Goal: Transaction & Acquisition: Book appointment/travel/reservation

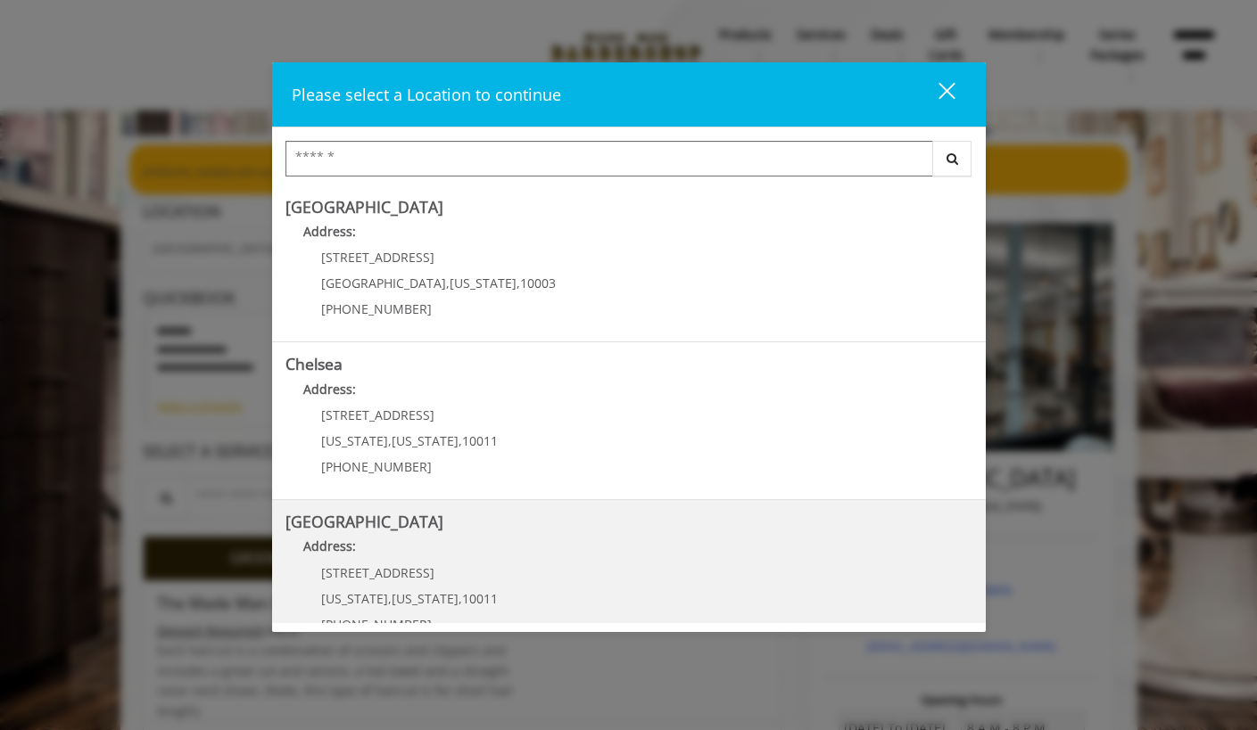
scroll to position [62, 0]
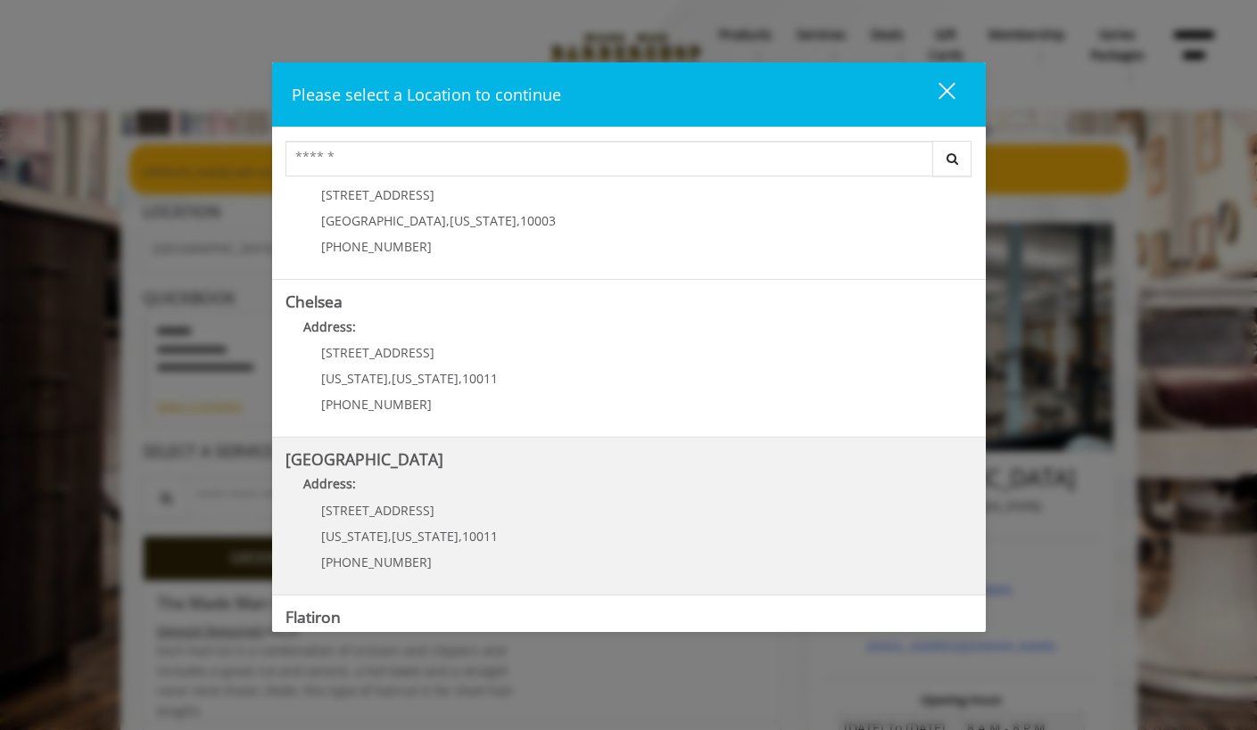
click at [499, 500] on Street "Address:" at bounding box center [628, 488] width 687 height 29
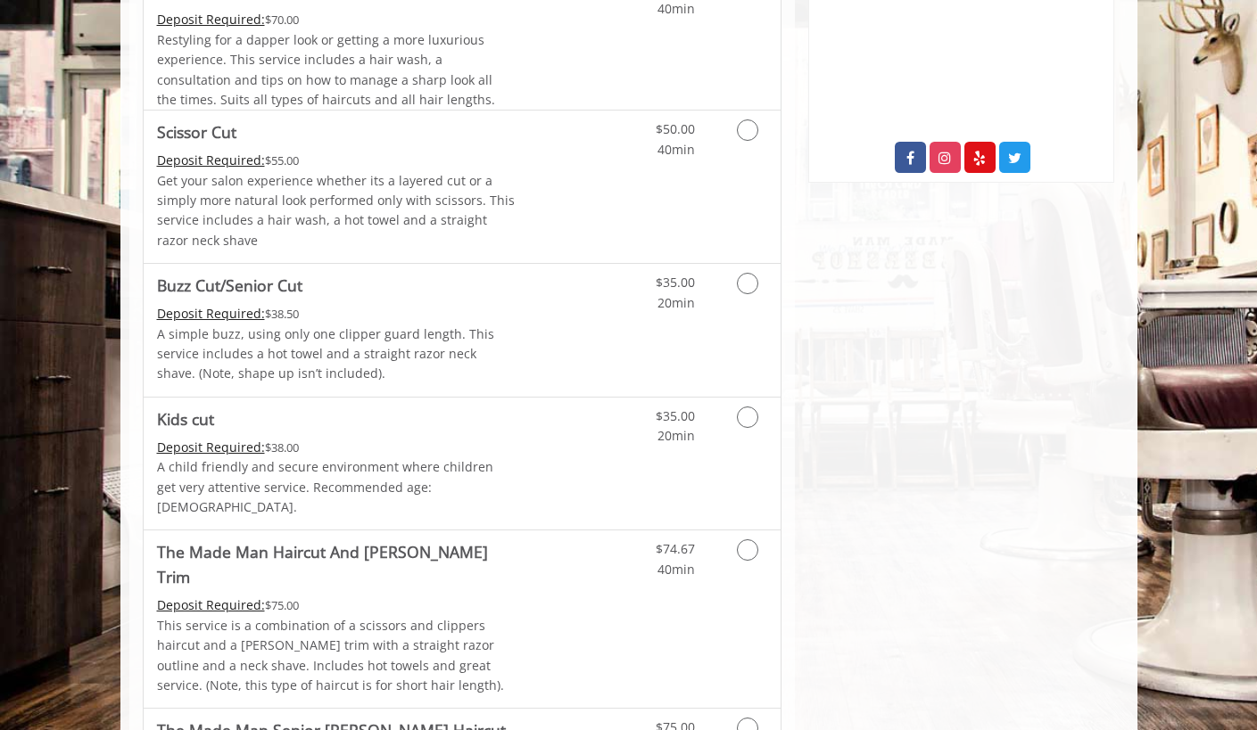
scroll to position [966, 0]
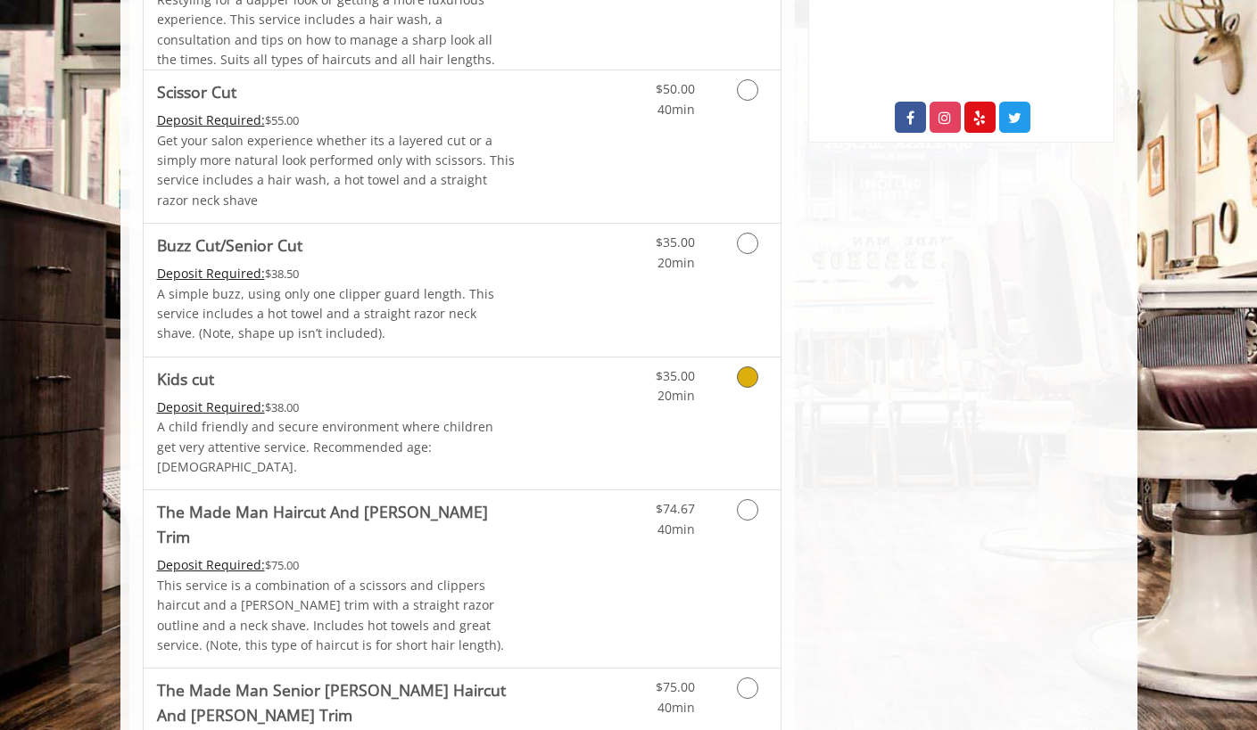
click at [737, 381] on link "Grooming services" at bounding box center [744, 382] width 45 height 49
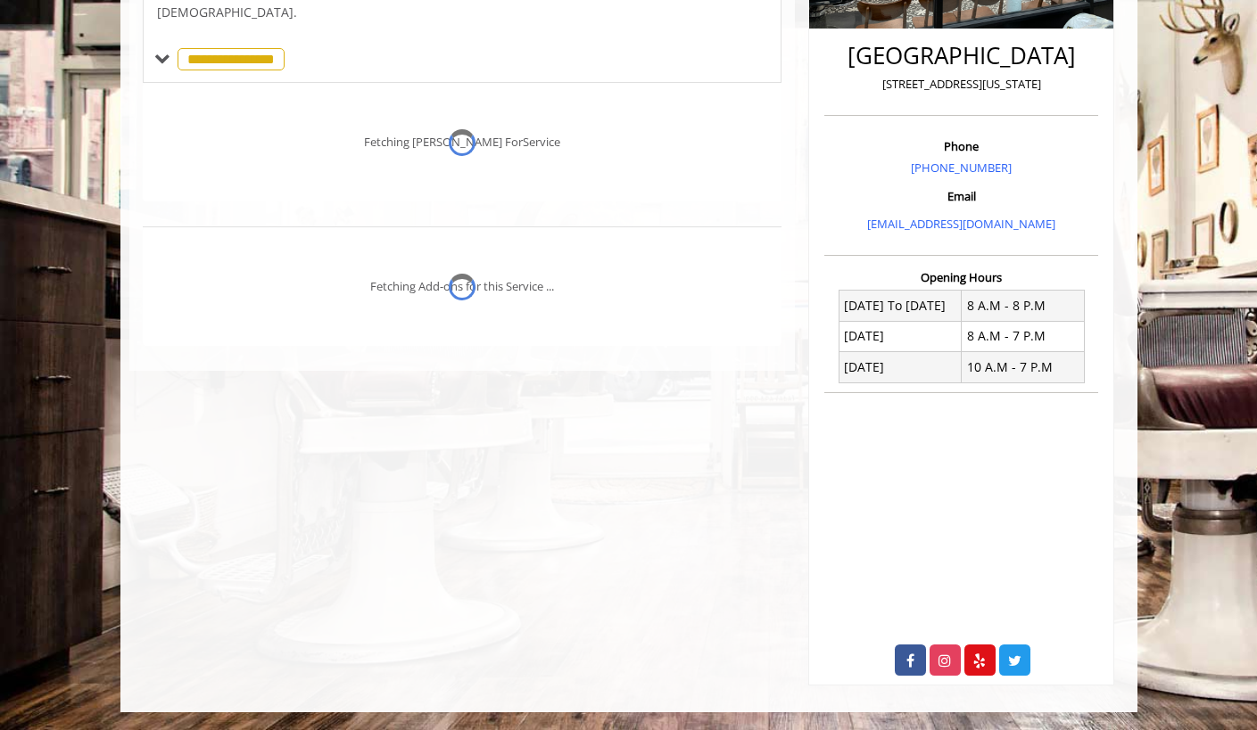
scroll to position [422, 0]
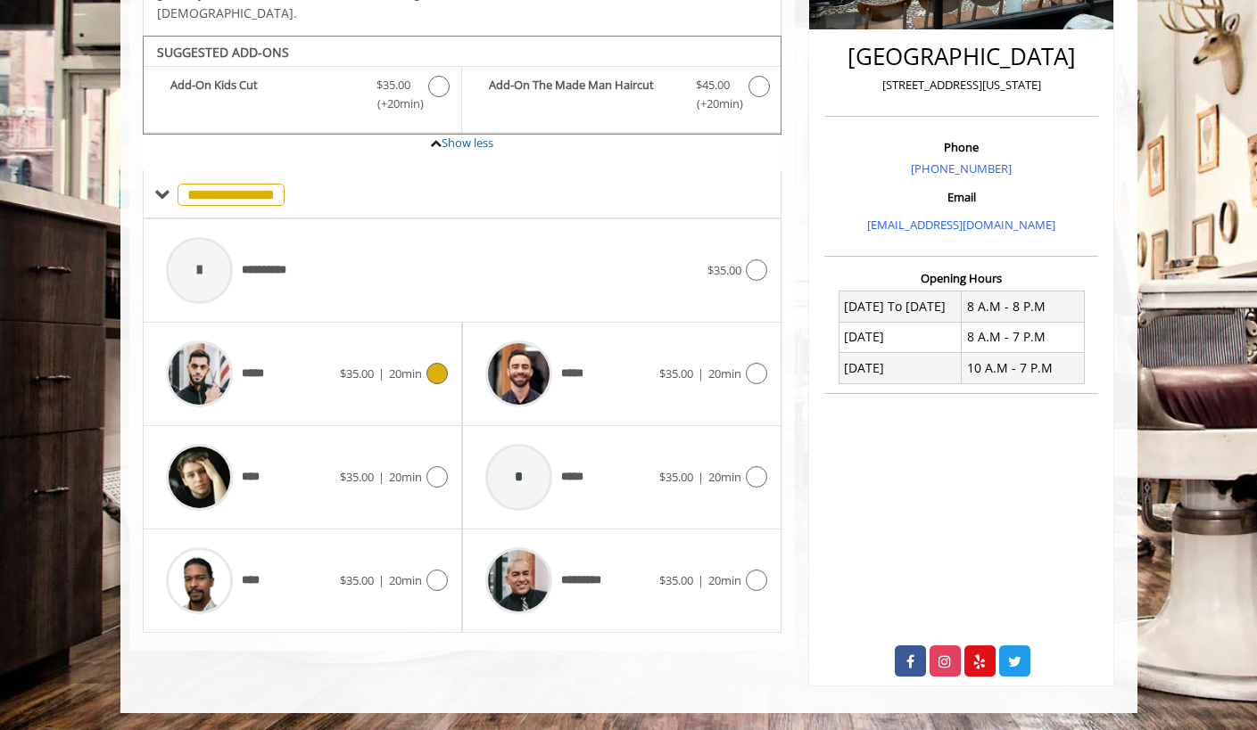
click at [441, 363] on icon at bounding box center [436, 373] width 21 height 21
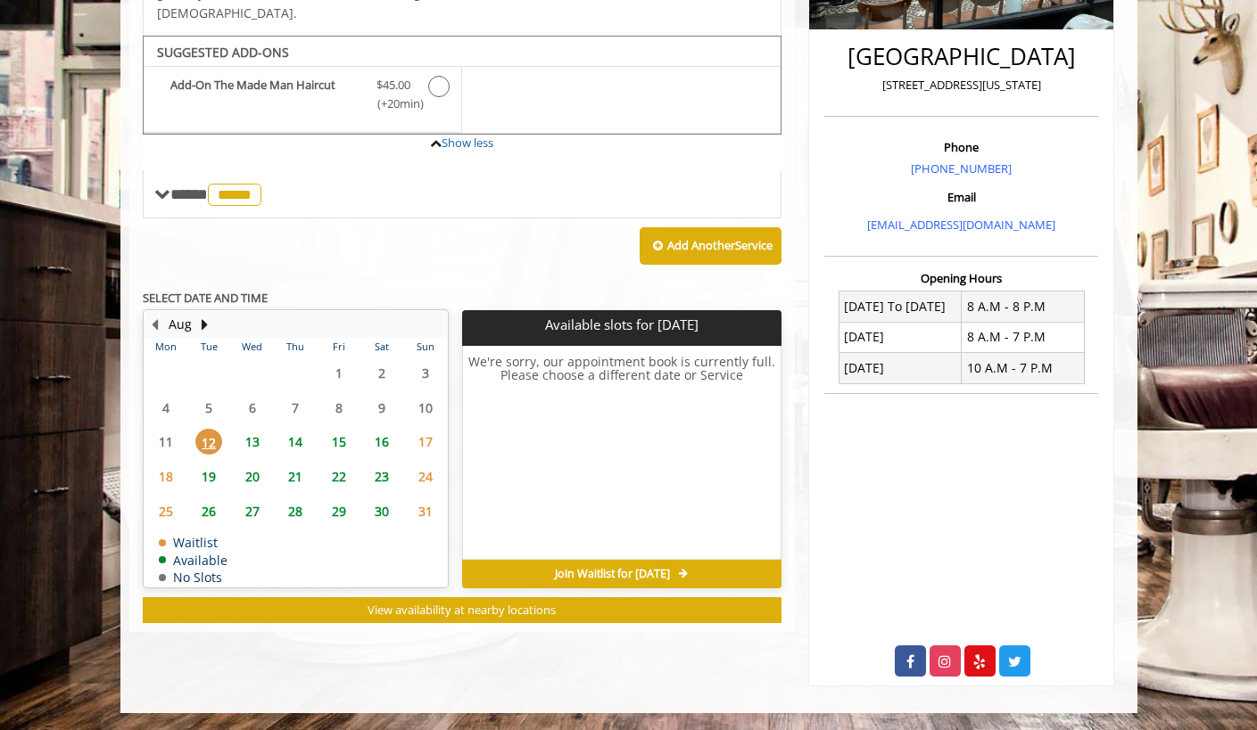
click at [252, 429] on span "13" at bounding box center [252, 442] width 27 height 26
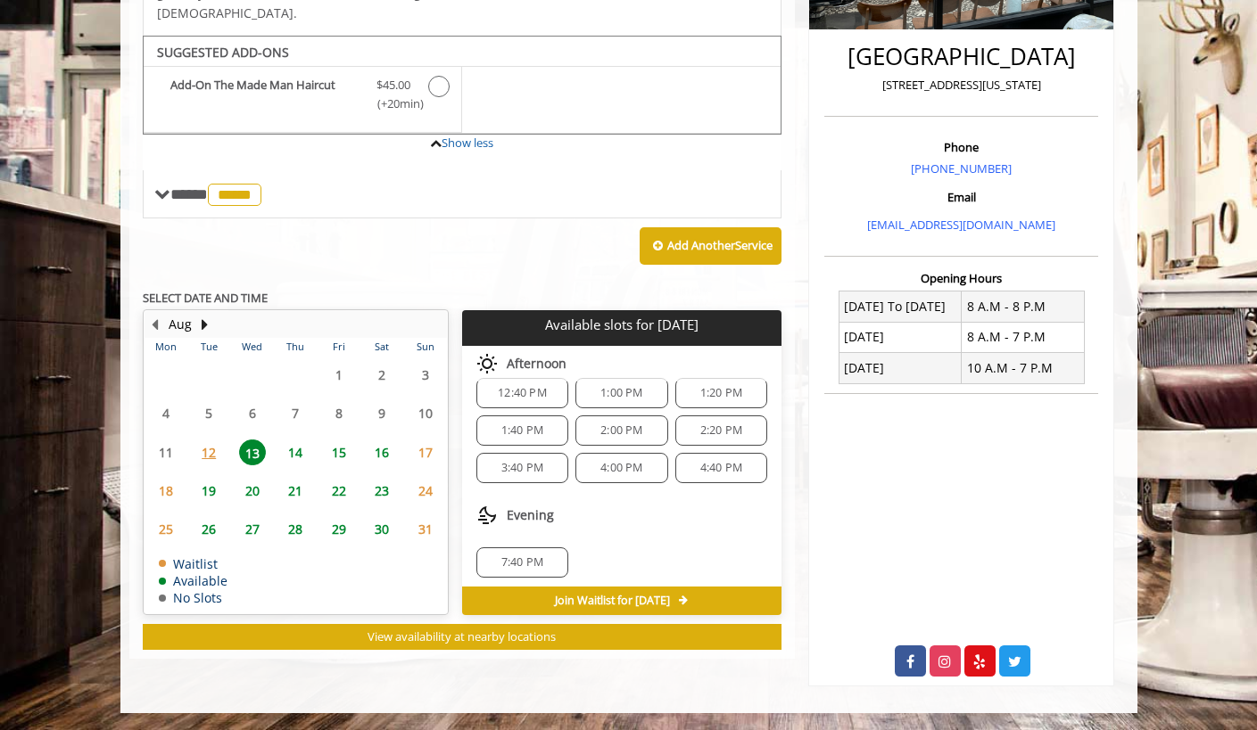
scroll to position [118, 0]
click at [712, 456] on span "4:40 PM" at bounding box center [721, 463] width 42 height 14
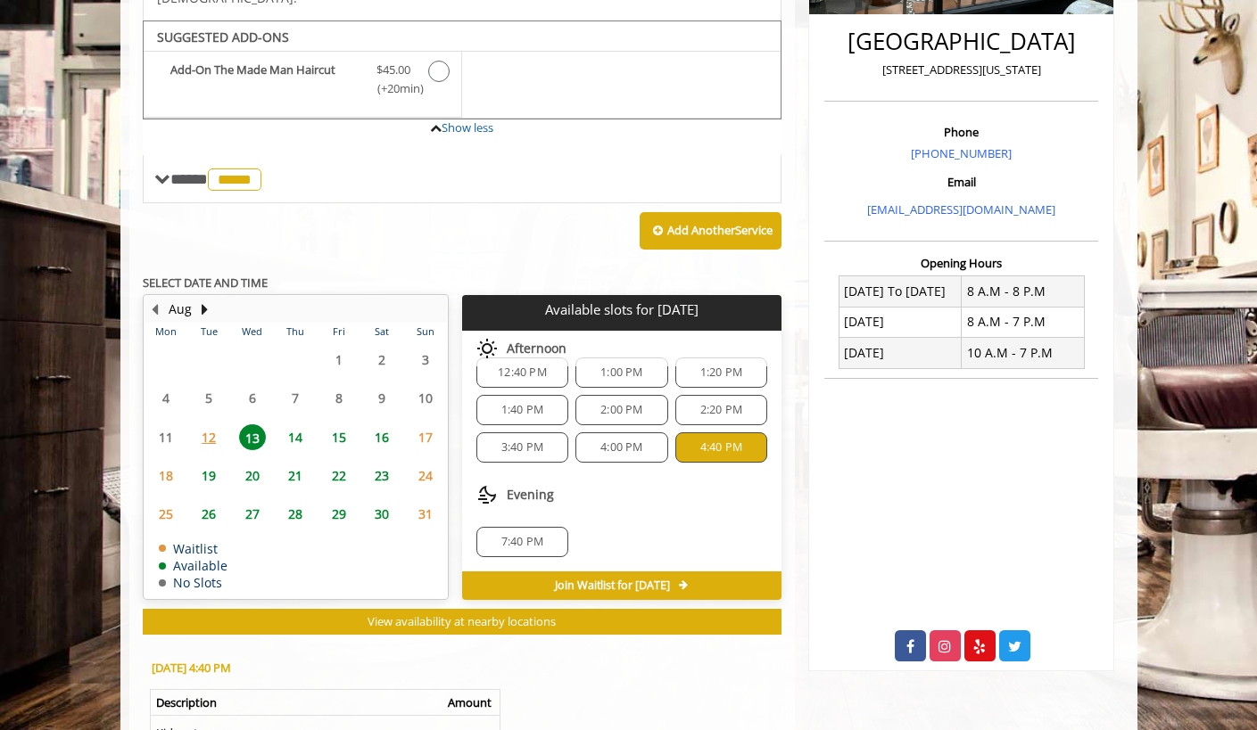
scroll to position [434, 0]
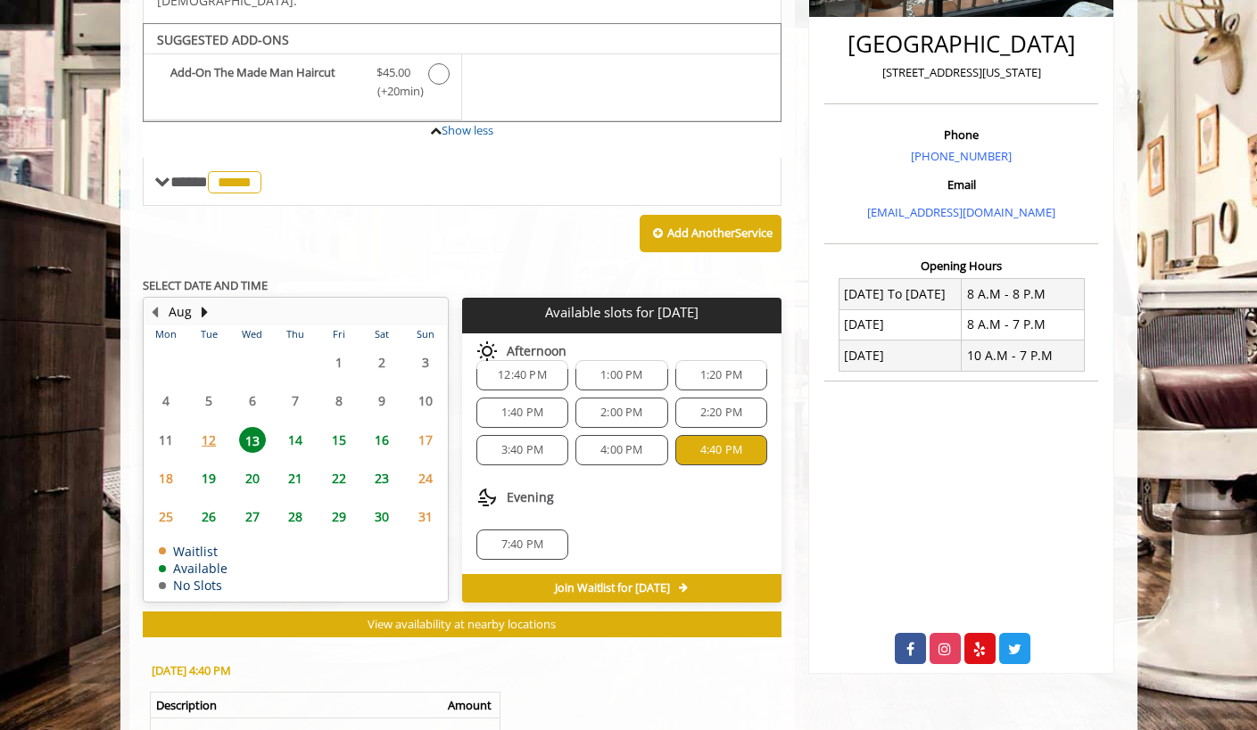
click at [672, 215] on button "Add Another Service" at bounding box center [710, 233] width 142 height 37
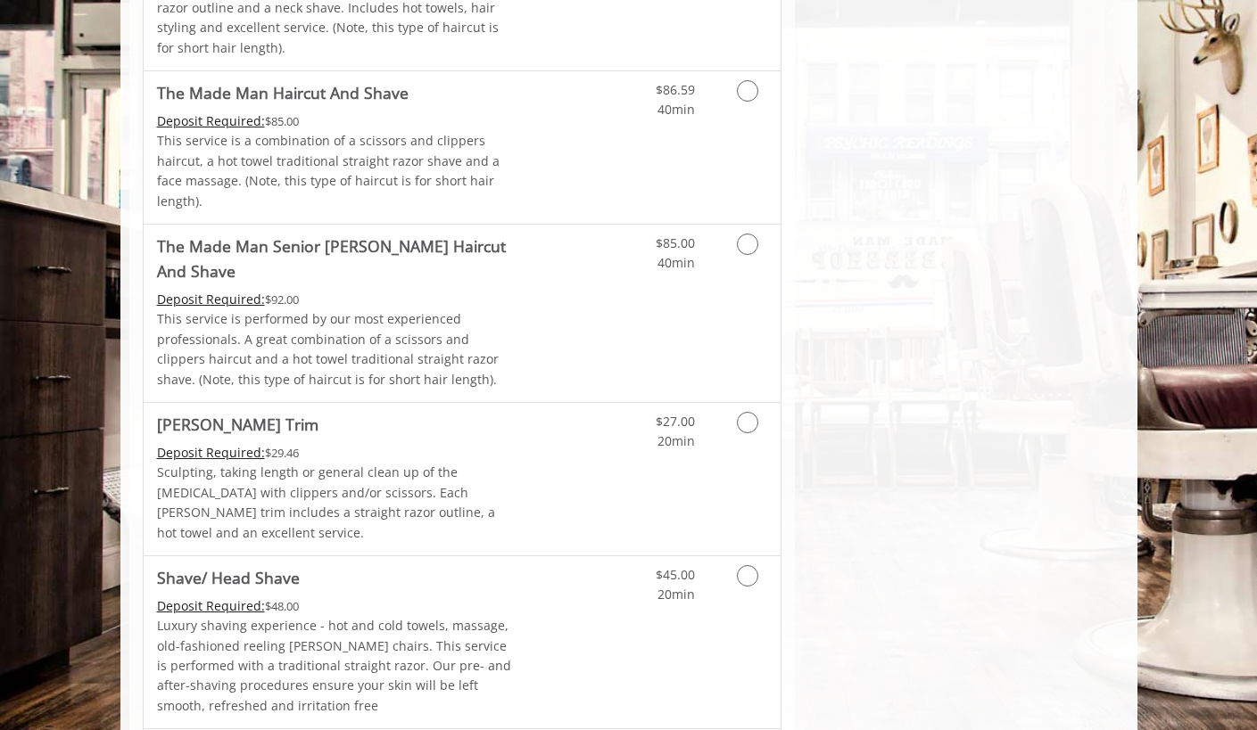
scroll to position [1756, 0]
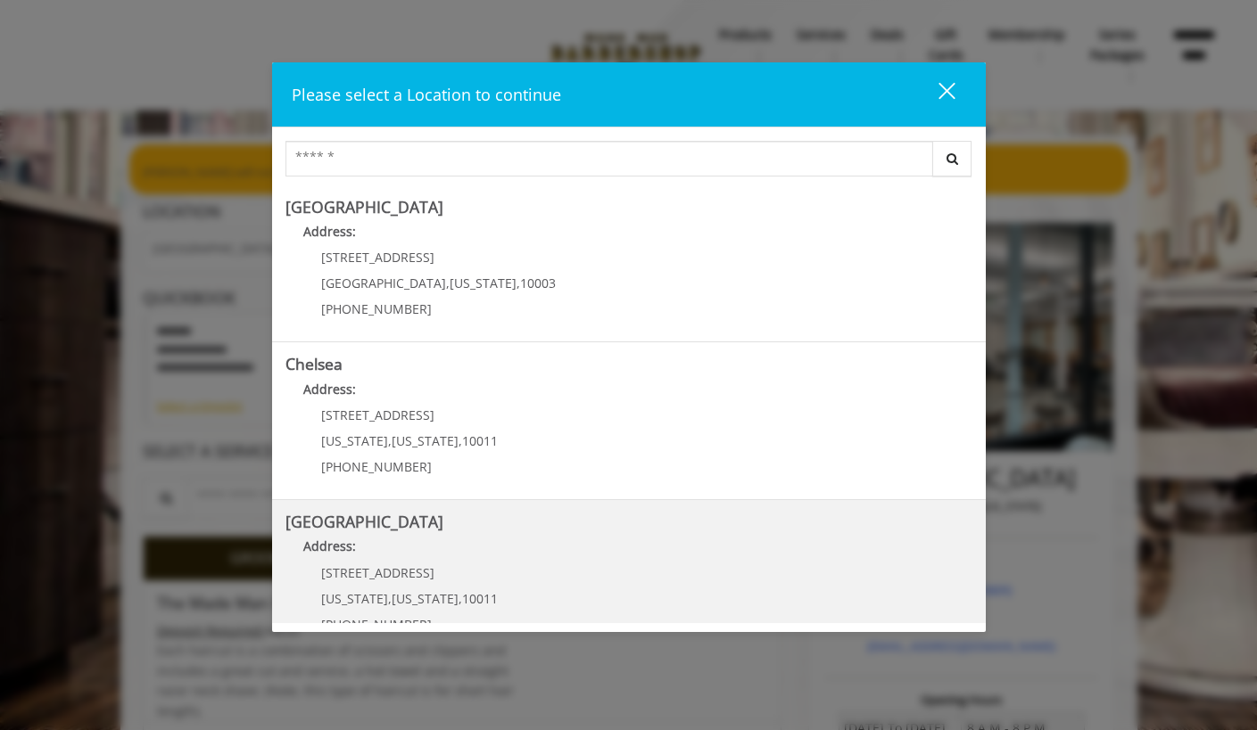
click at [441, 549] on Street "Address:" at bounding box center [628, 551] width 687 height 29
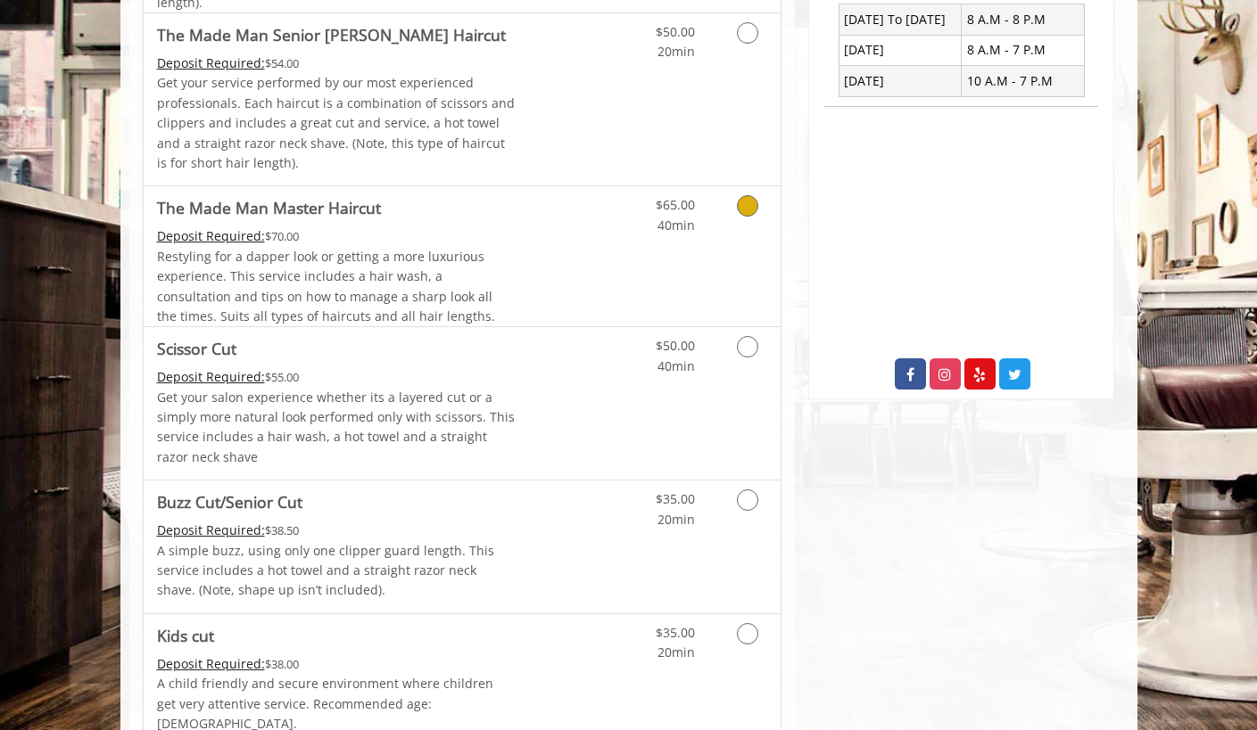
scroll to position [713, 0]
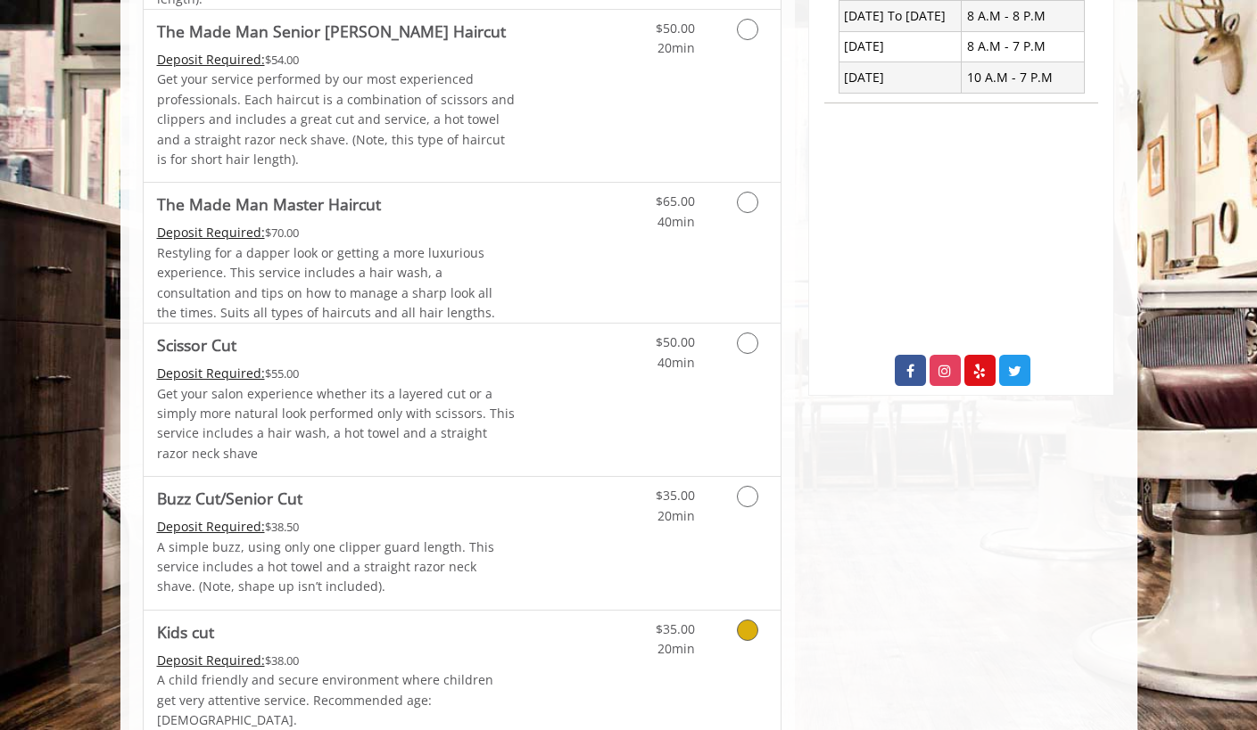
click at [749, 629] on icon "Grooming services" at bounding box center [747, 630] width 21 height 21
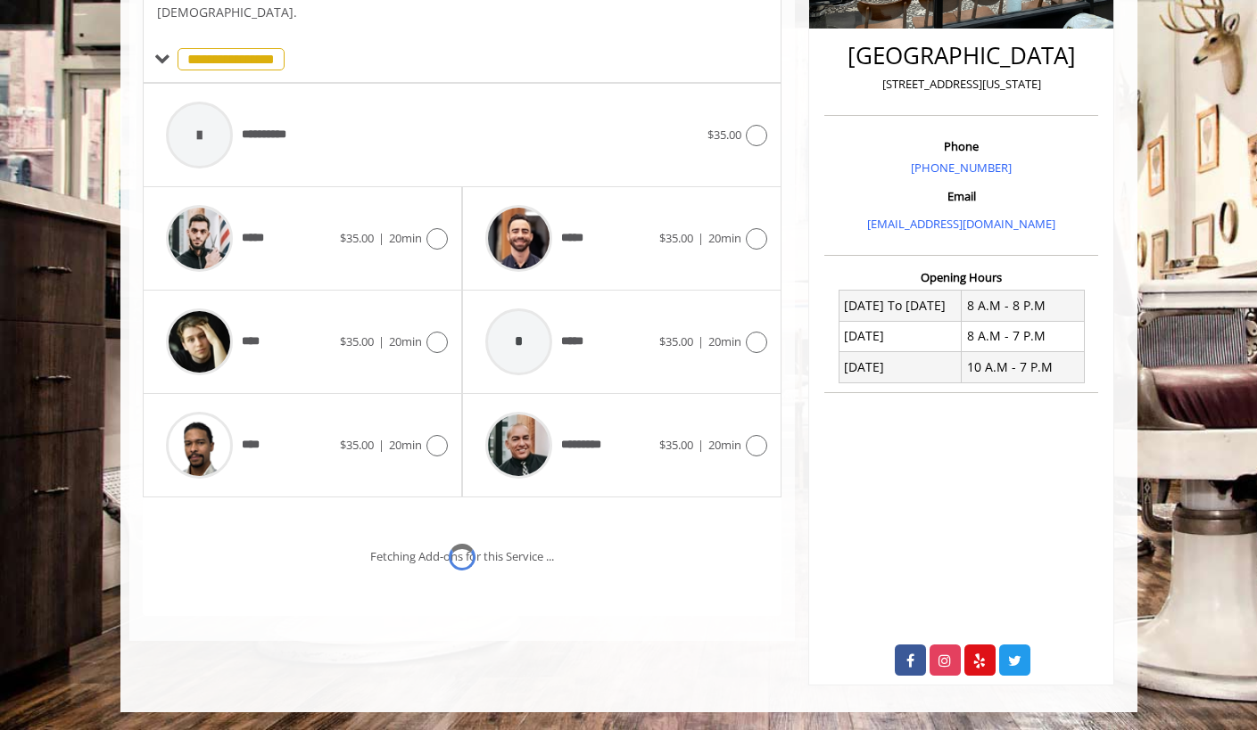
scroll to position [422, 0]
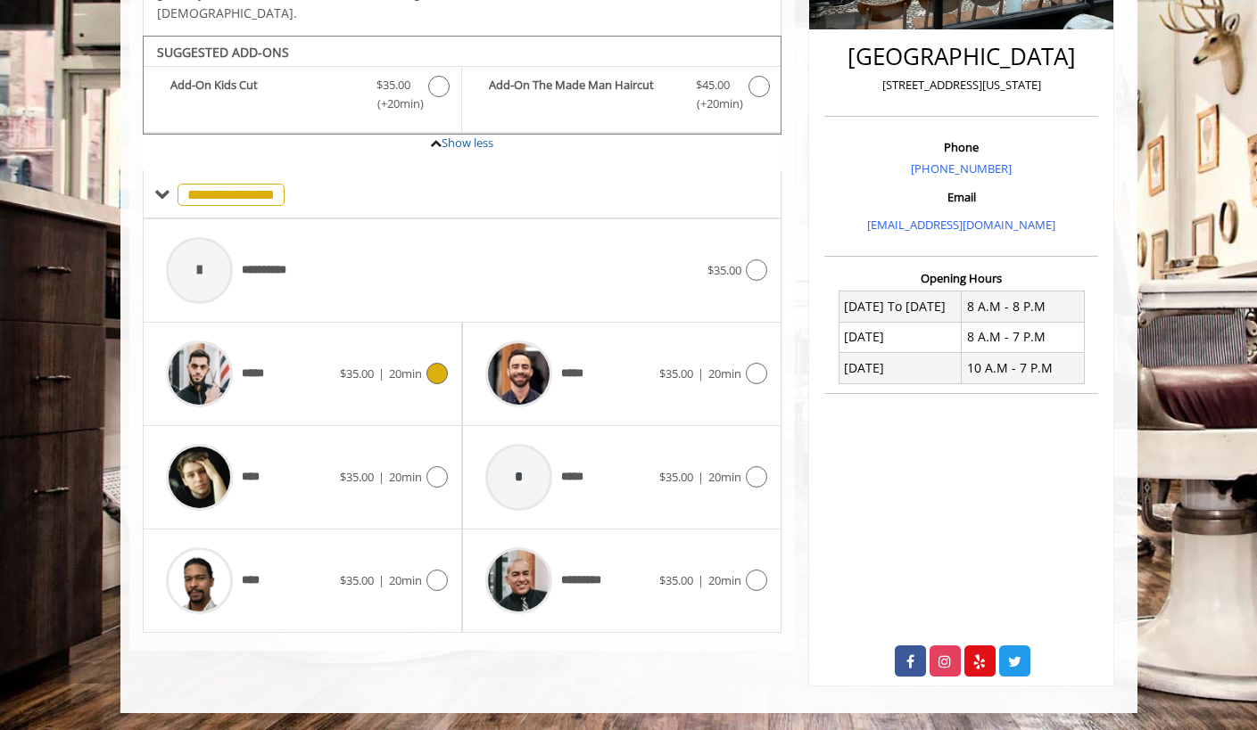
click at [441, 363] on icon at bounding box center [436, 373] width 21 height 21
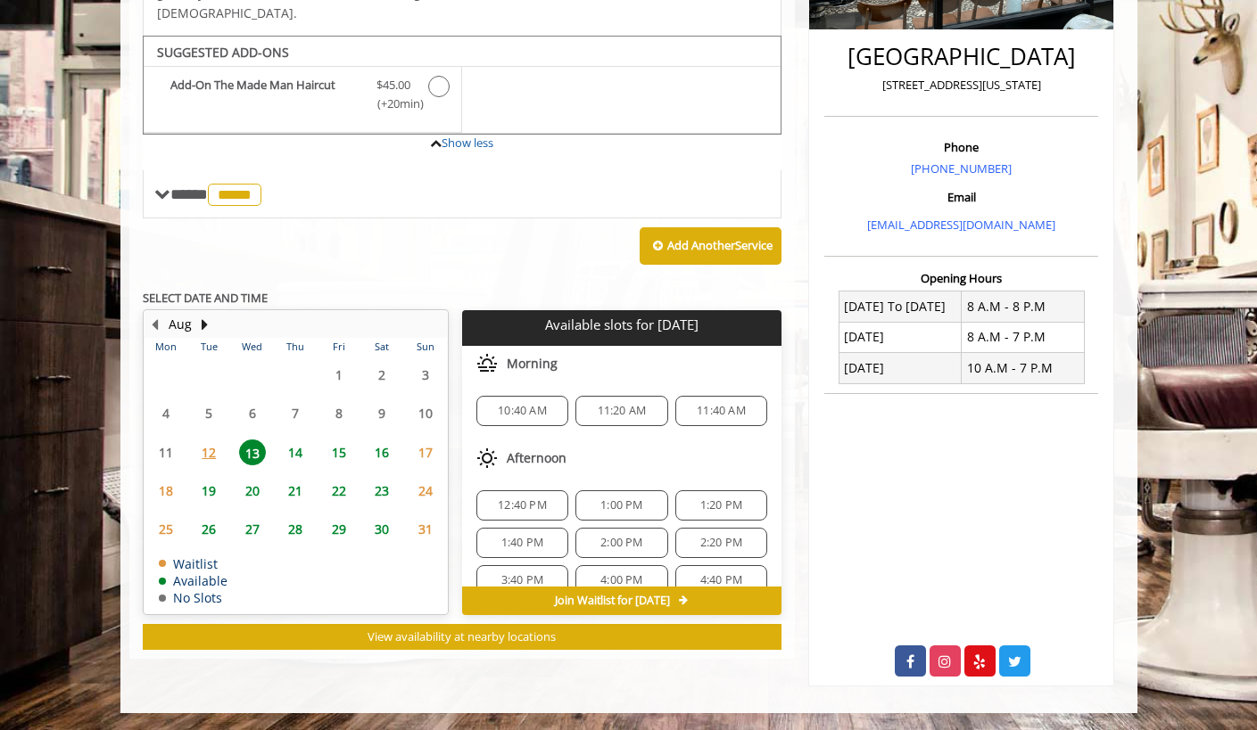
click at [705, 565] on div "4:40 PM" at bounding box center [721, 580] width 92 height 30
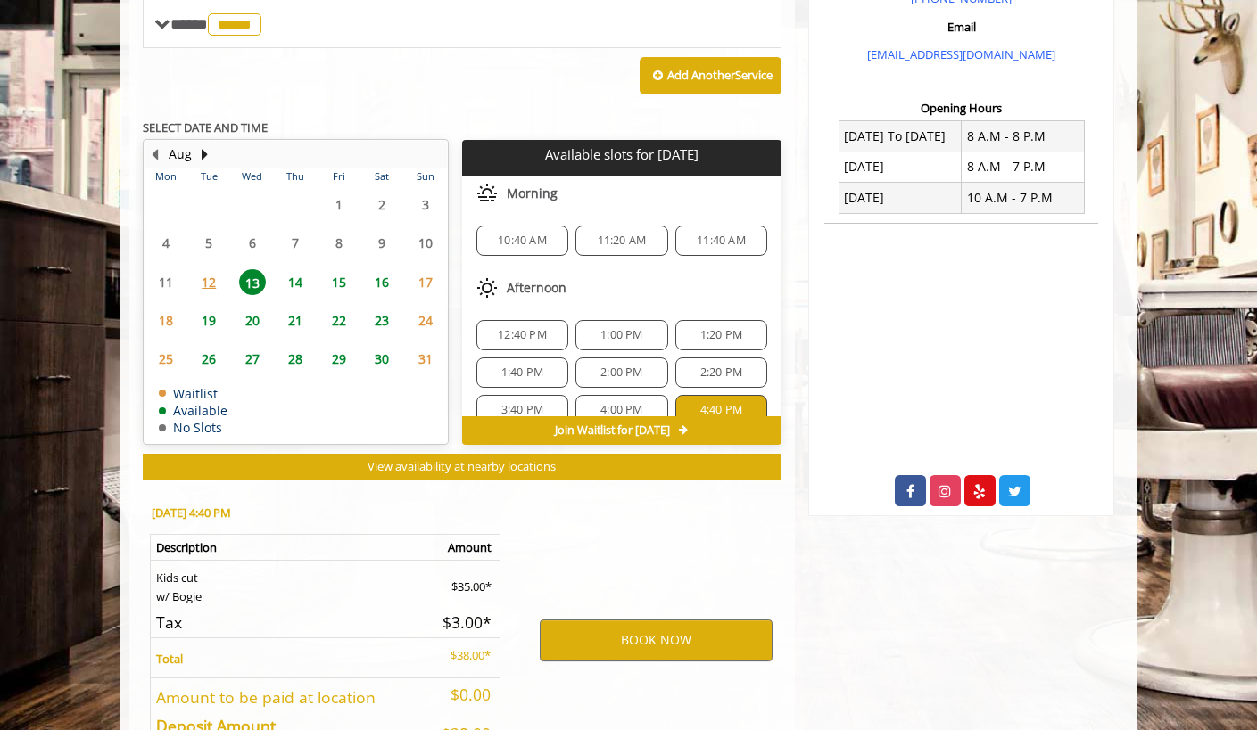
scroll to position [697, 0]
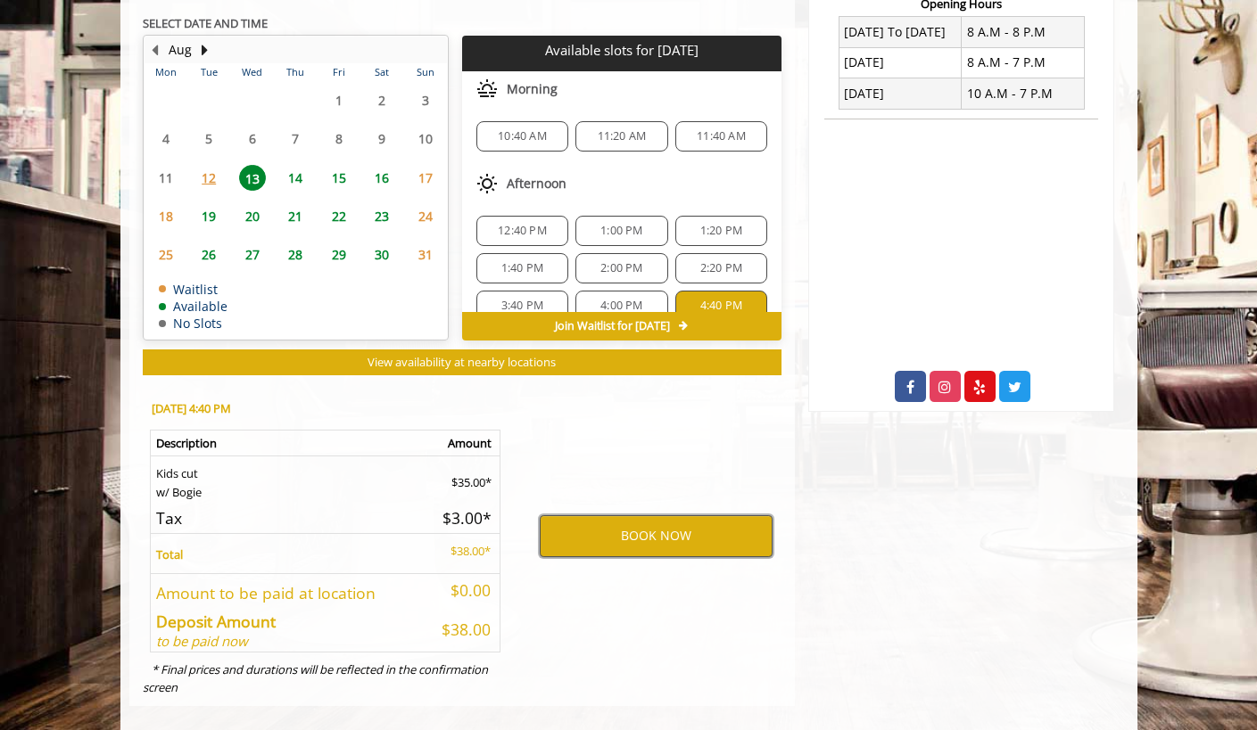
click at [656, 516] on button "BOOK NOW" at bounding box center [656, 536] width 233 height 41
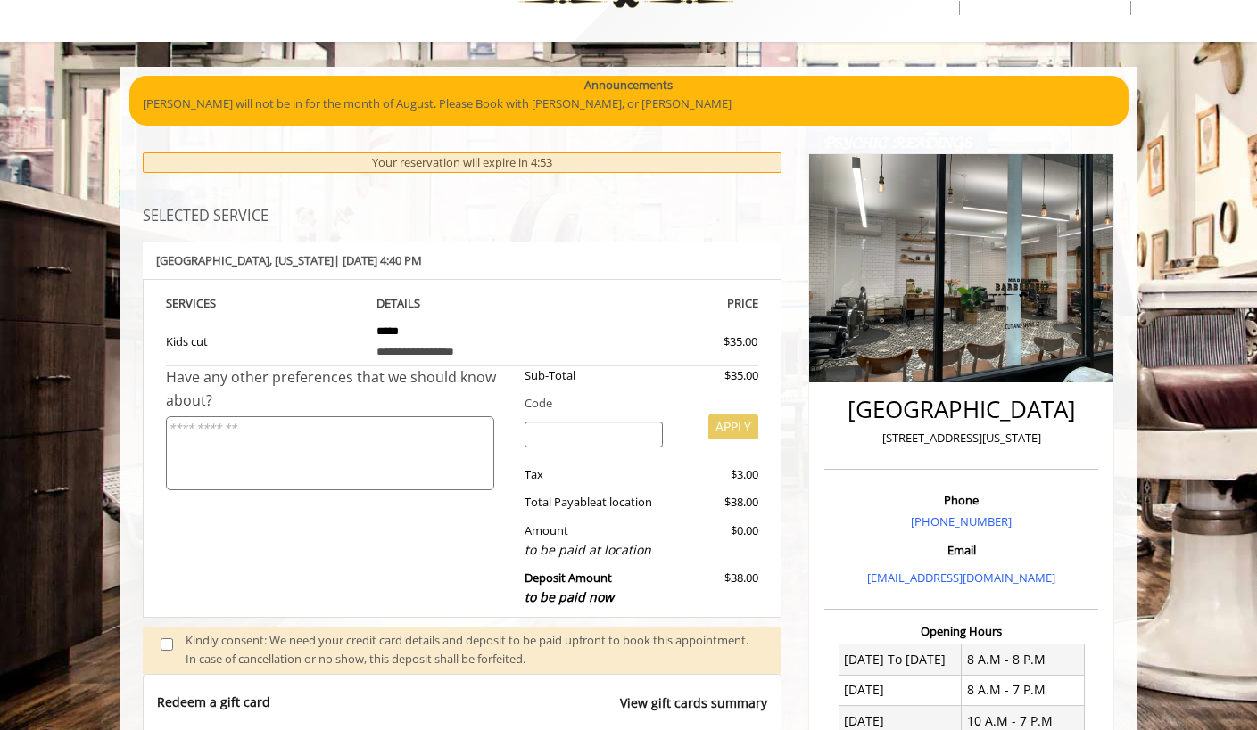
scroll to position [47, 0]
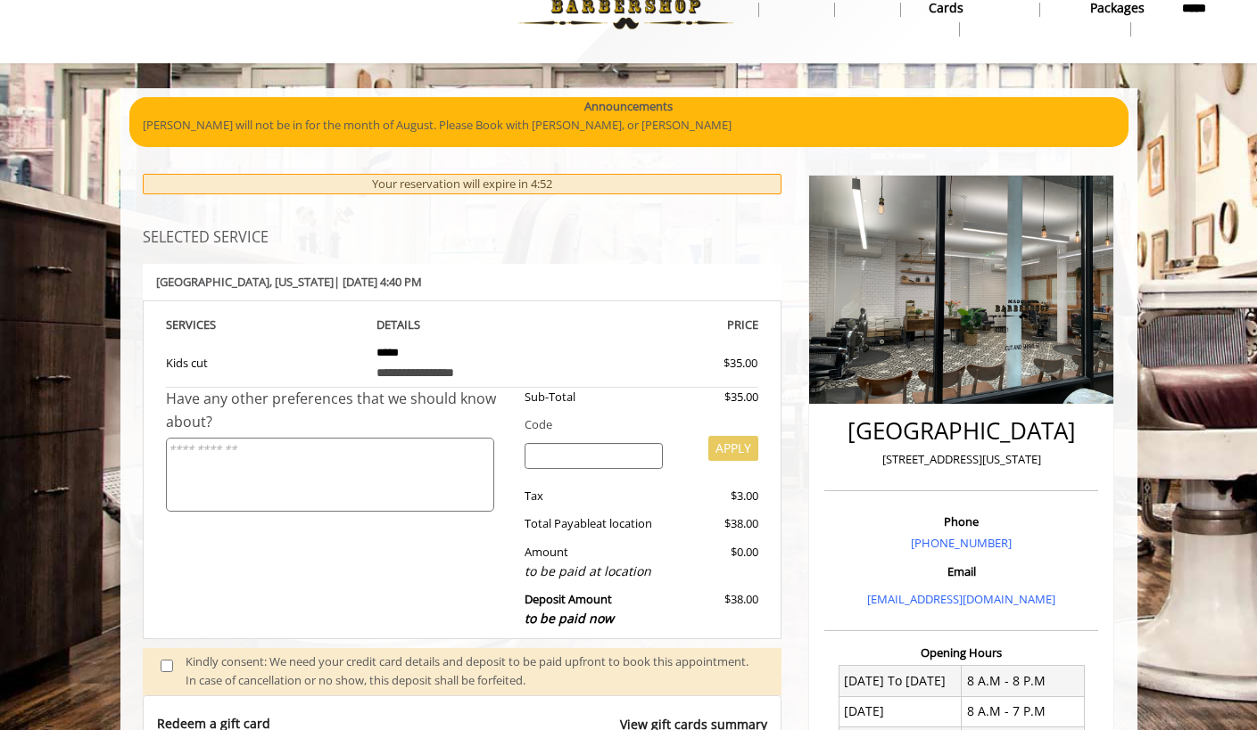
click at [350, 493] on textarea at bounding box center [330, 475] width 328 height 74
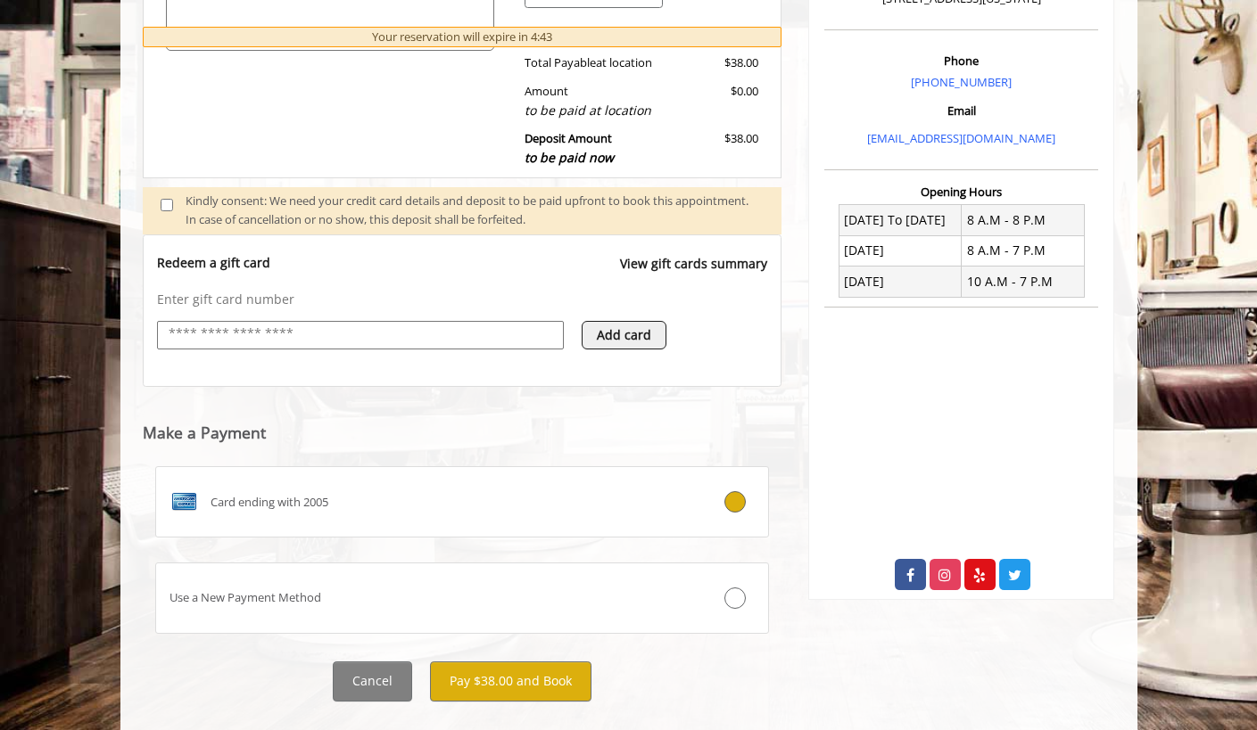
scroll to position [512, 0]
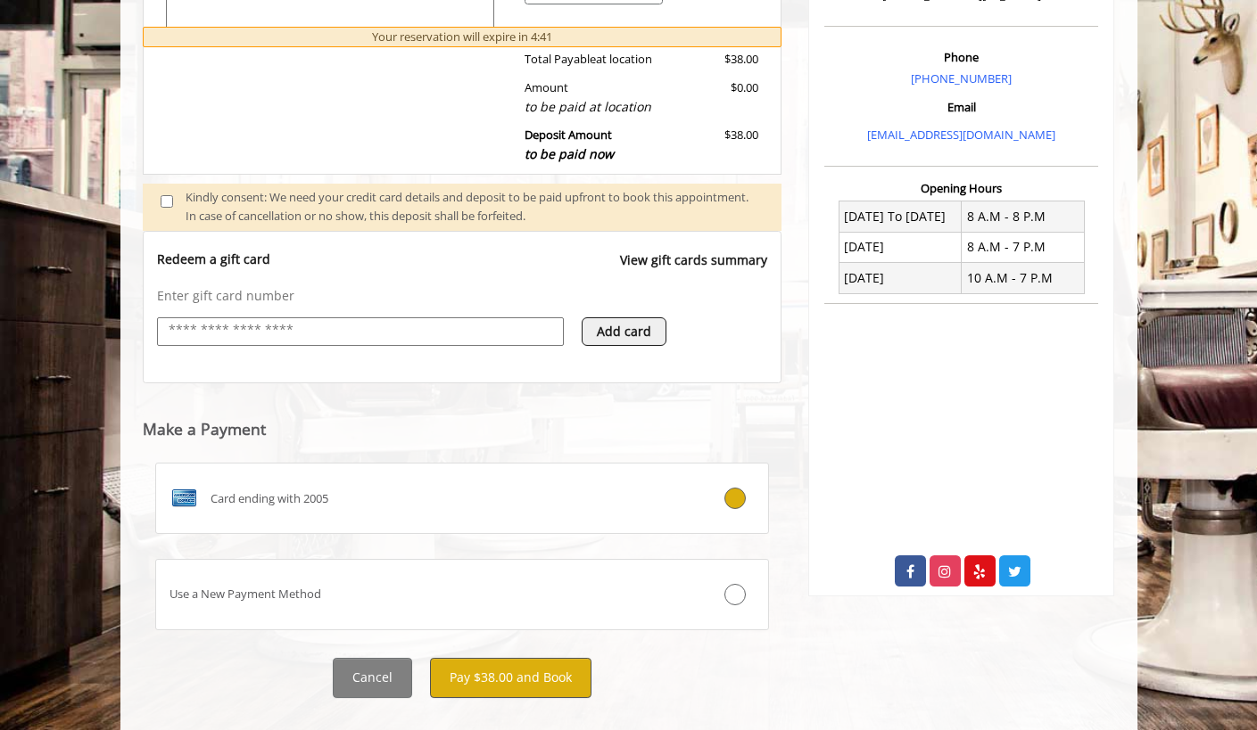
type textarea "**********"
click at [536, 658] on button "Pay $38.00 and Book" at bounding box center [510, 678] width 161 height 40
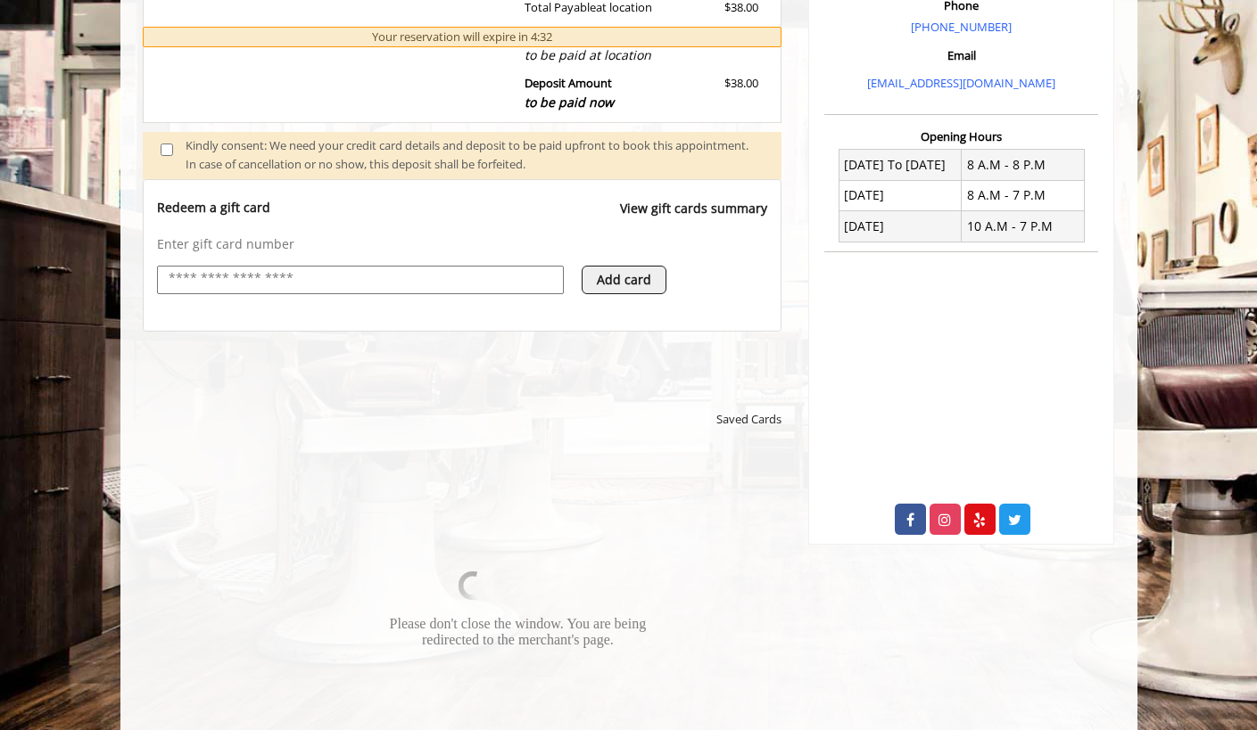
scroll to position [565, 0]
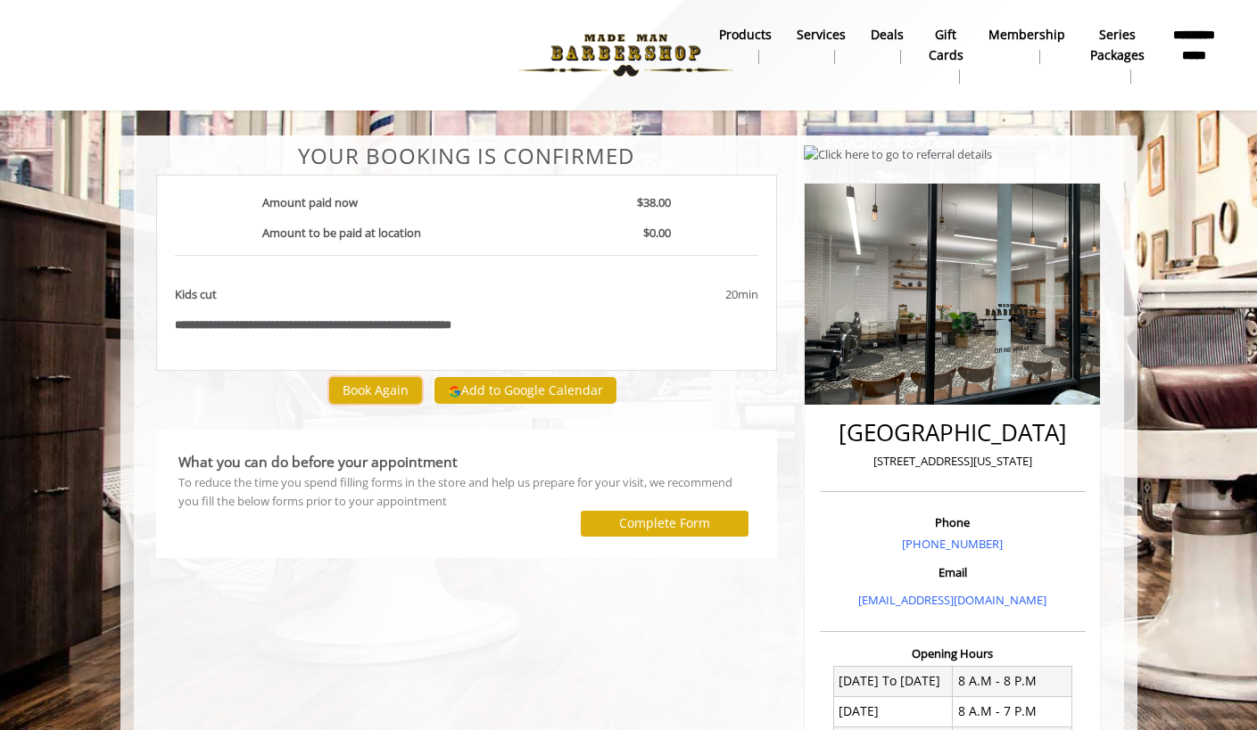
click at [389, 392] on button "Book Again" at bounding box center [375, 390] width 93 height 26
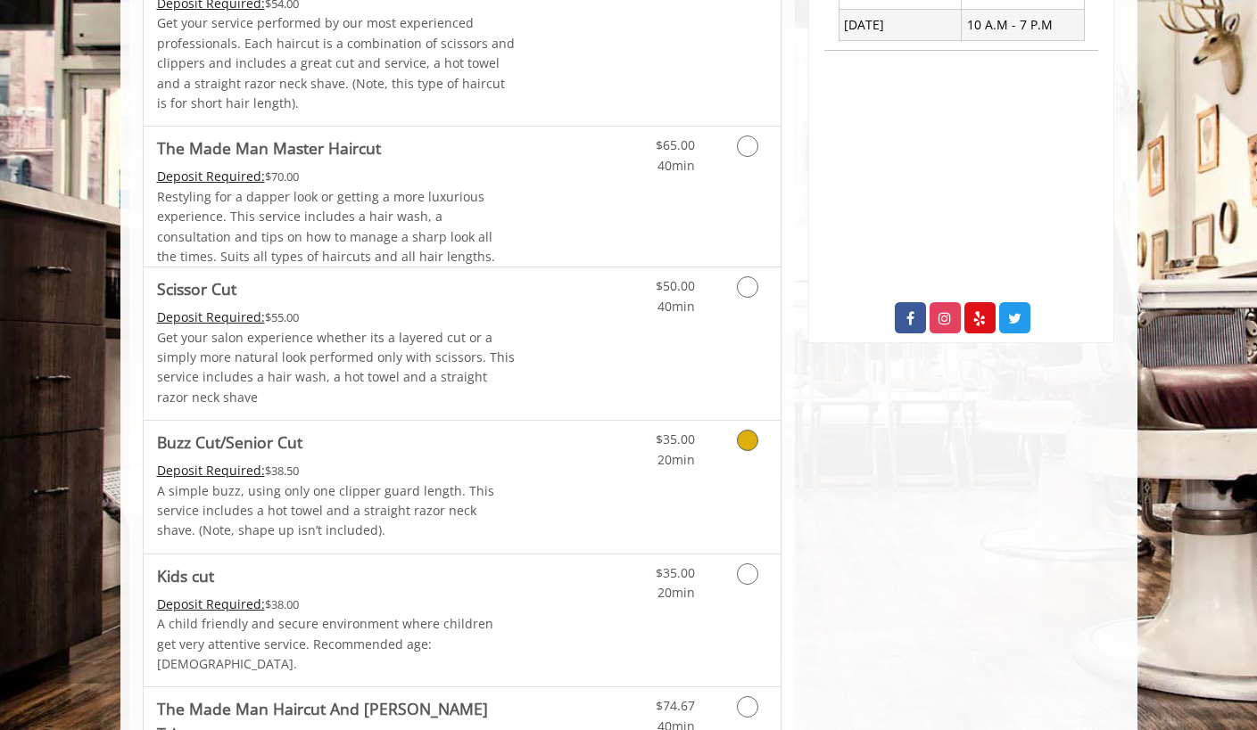
scroll to position [774, 0]
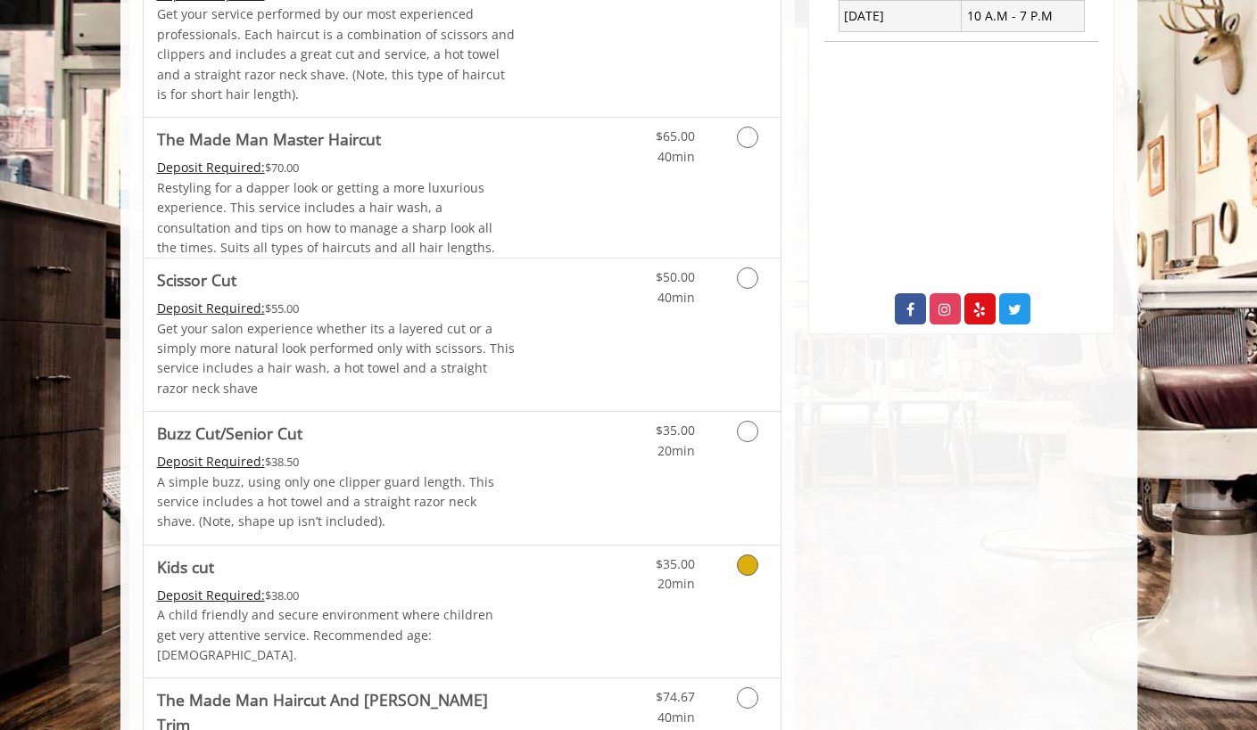
click at [747, 565] on icon "Grooming services" at bounding box center [747, 565] width 21 height 21
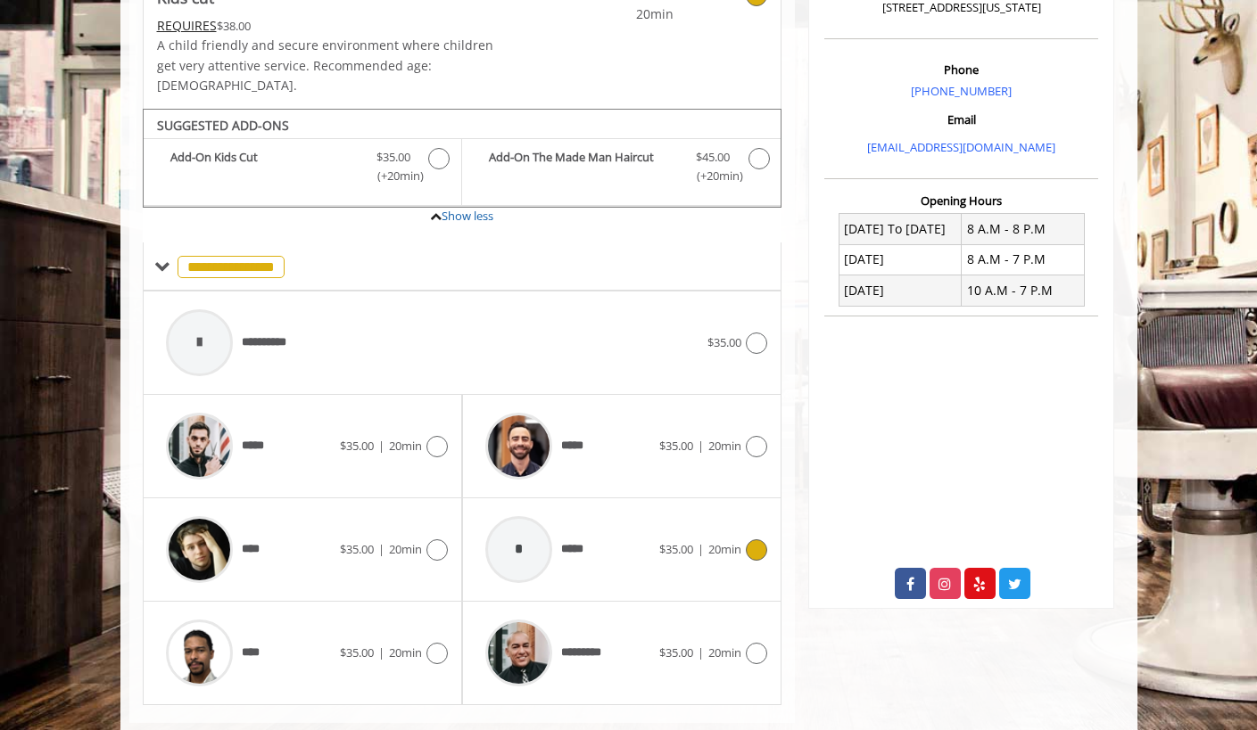
scroll to position [517, 0]
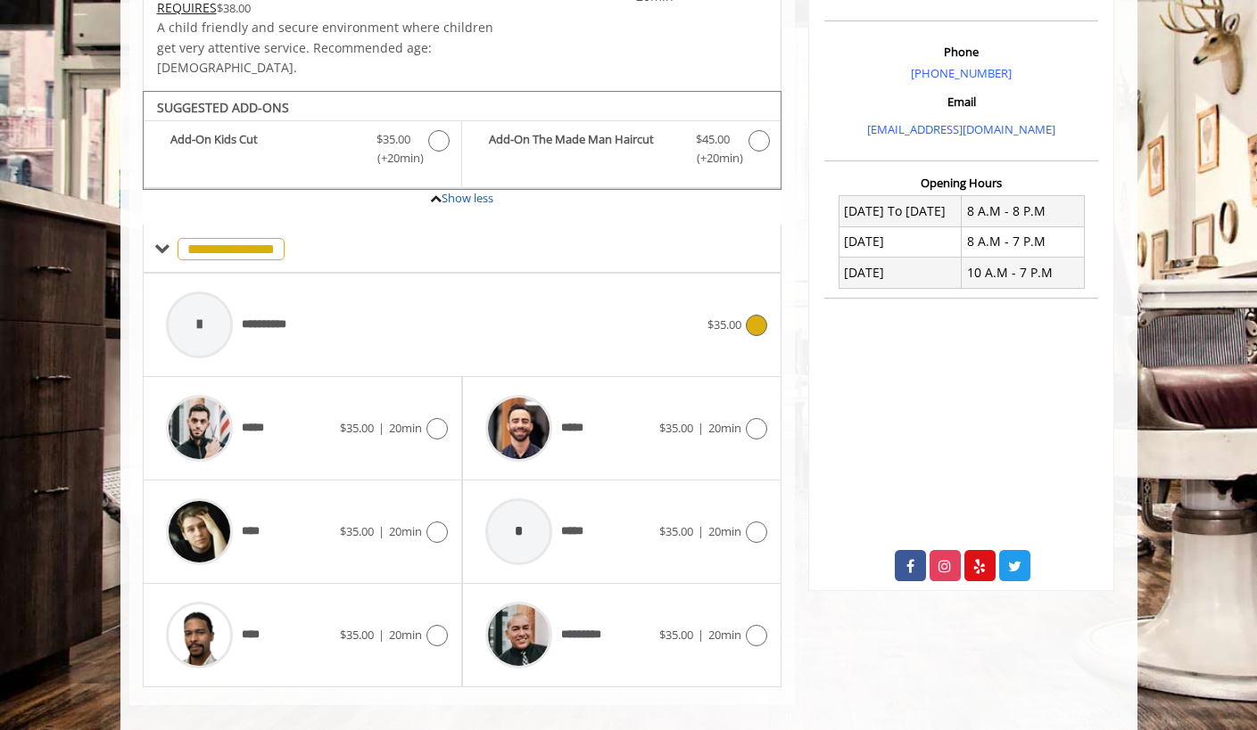
click at [275, 316] on span "**********" at bounding box center [273, 325] width 63 height 19
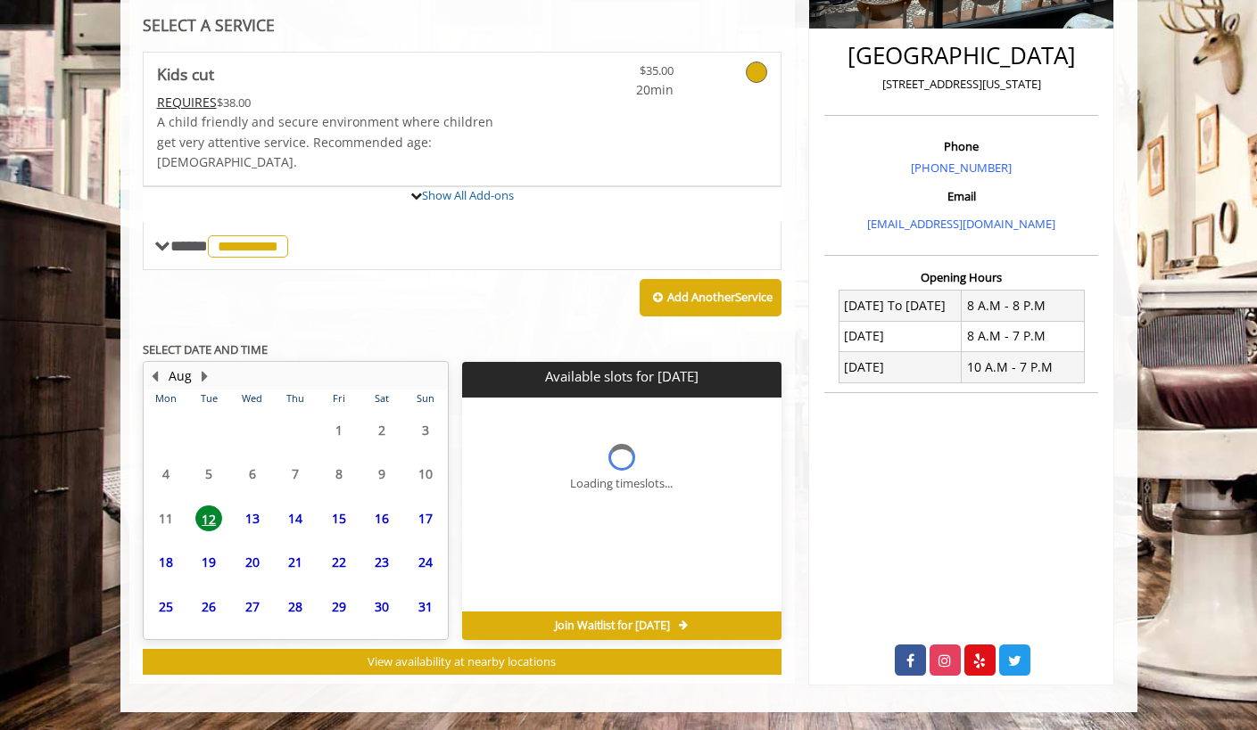
scroll to position [422, 0]
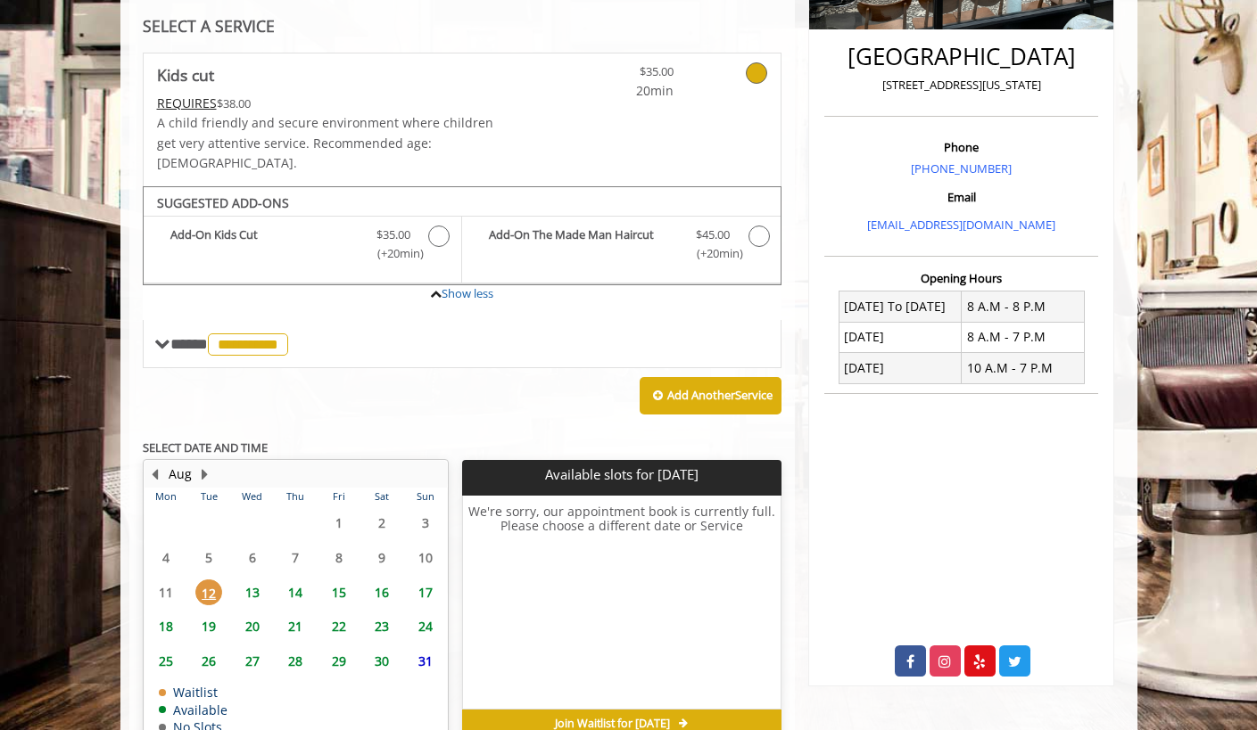
click at [253, 580] on span "13" at bounding box center [252, 593] width 27 height 26
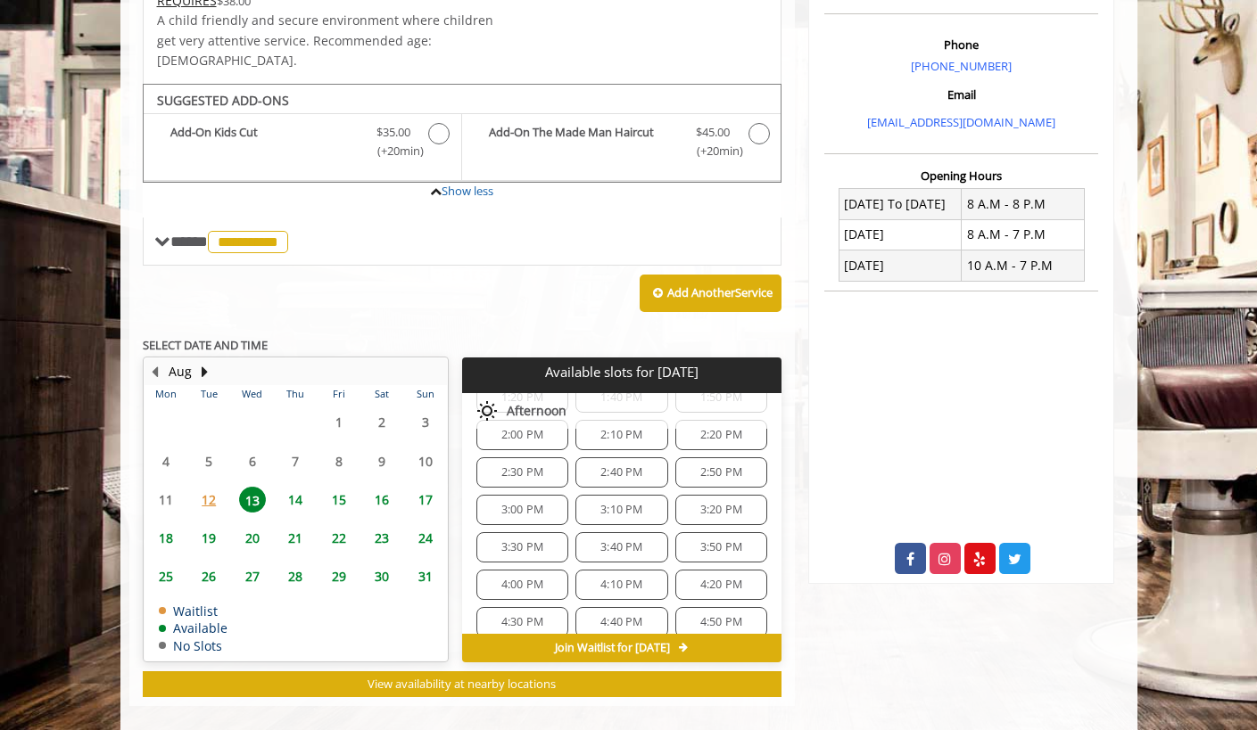
scroll to position [391, 0]
click at [623, 605] on span "4:40 PM" at bounding box center [621, 612] width 42 height 14
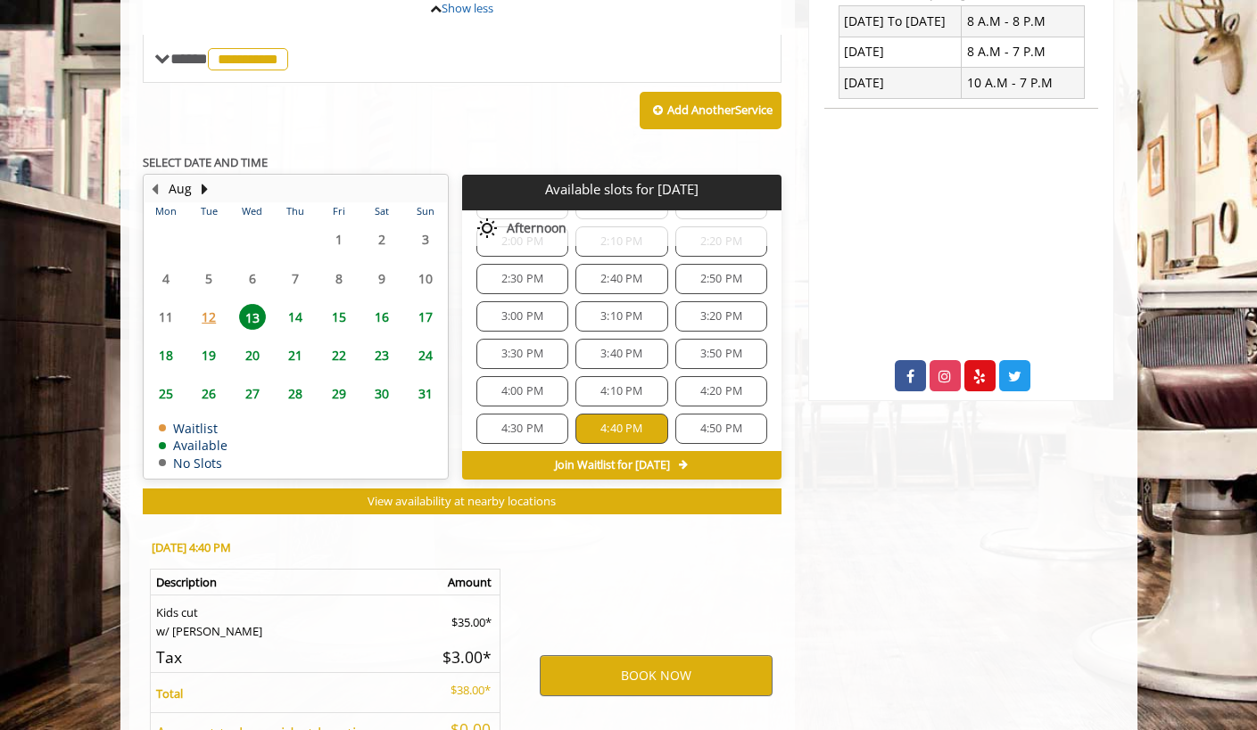
scroll to position [846, 0]
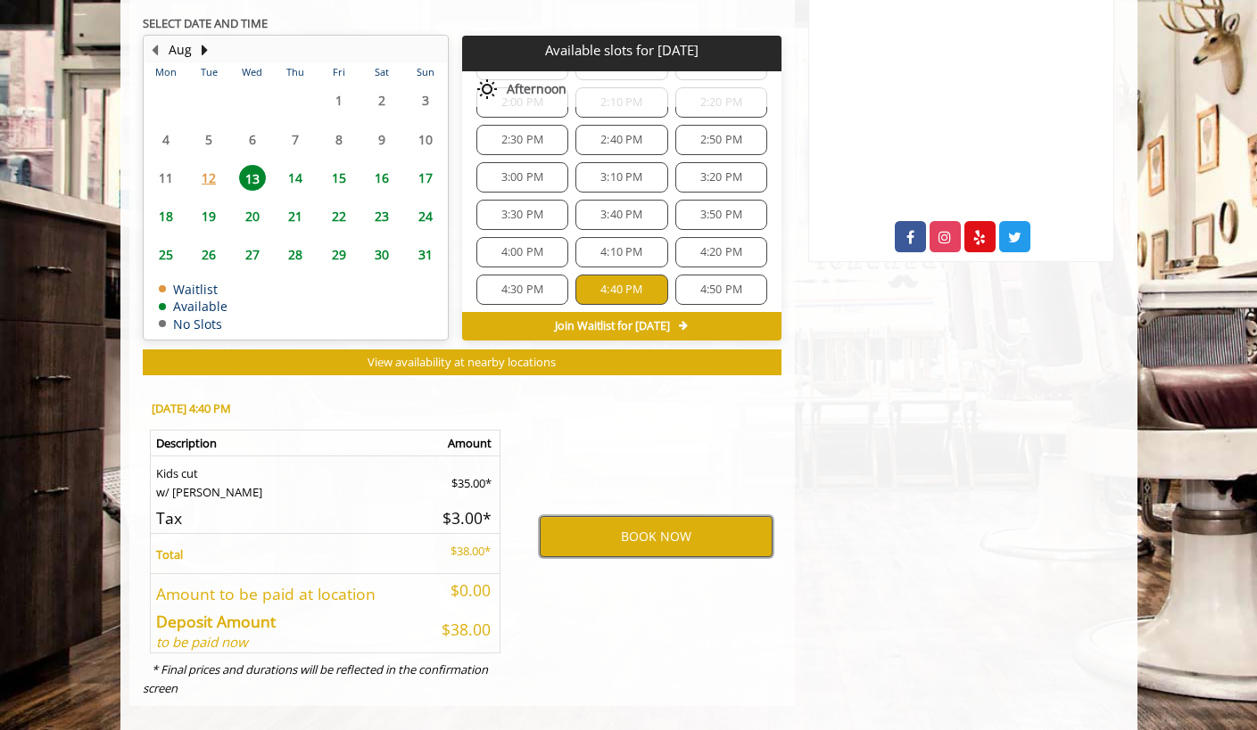
click at [618, 524] on button "BOOK NOW" at bounding box center [656, 536] width 233 height 41
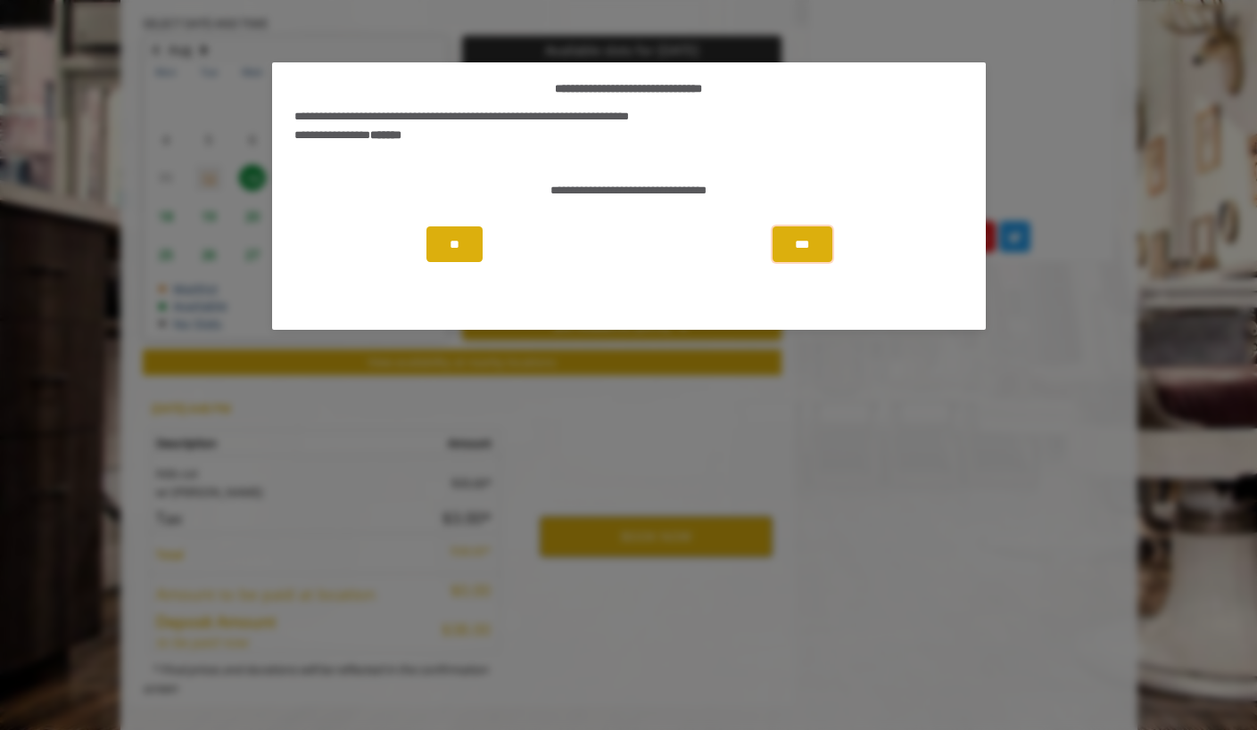
click at [796, 253] on button "***" at bounding box center [801, 244] width 59 height 35
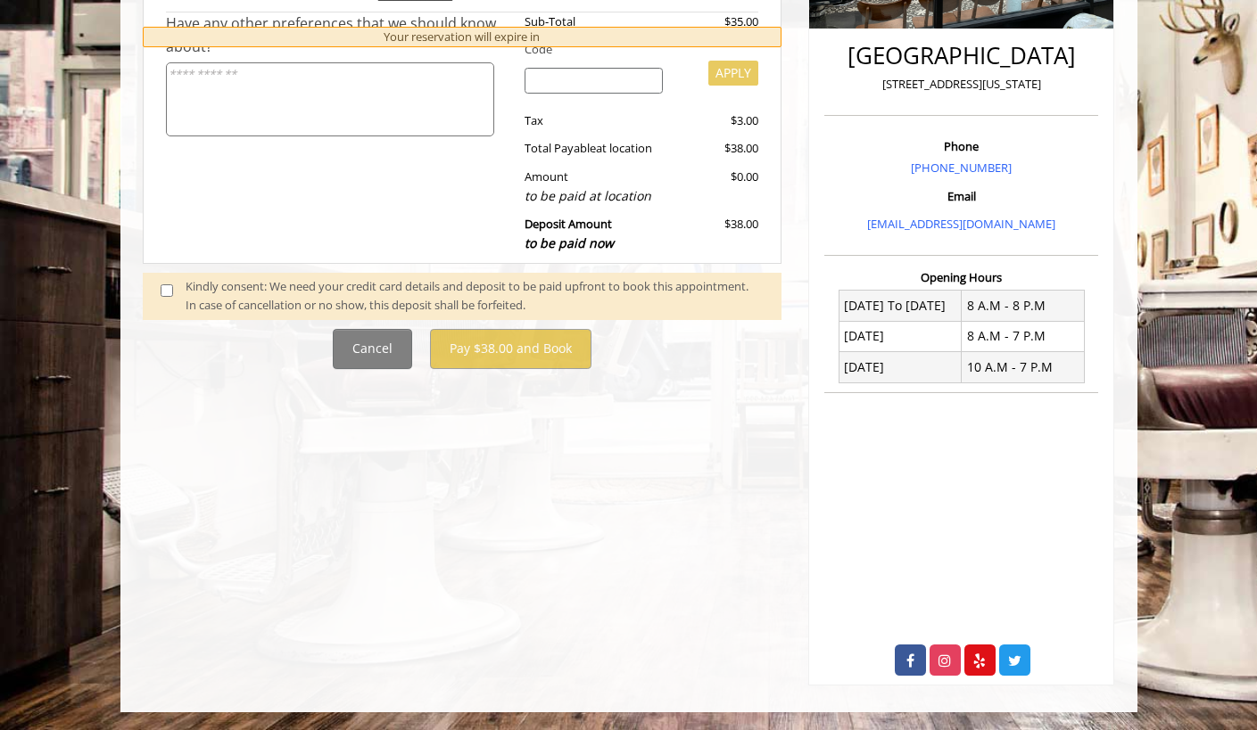
scroll to position [0, 0]
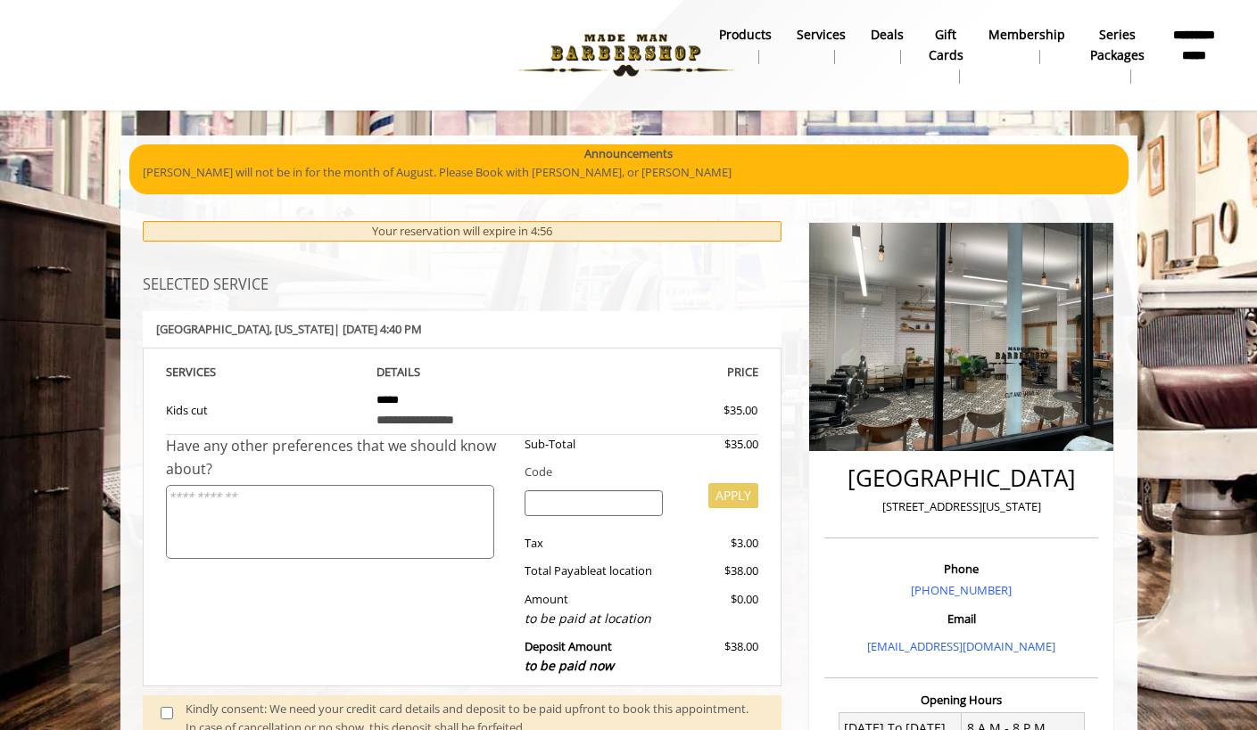
click at [338, 527] on textarea at bounding box center [330, 522] width 328 height 74
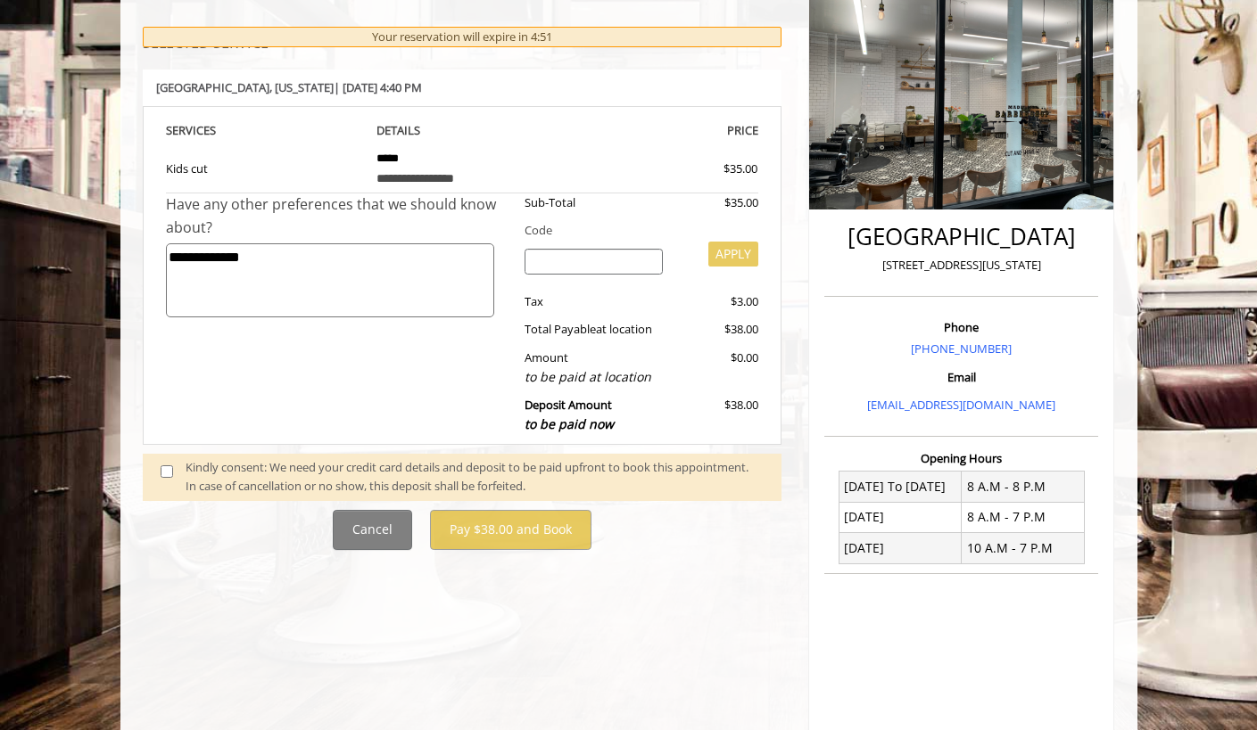
scroll to position [243, 0]
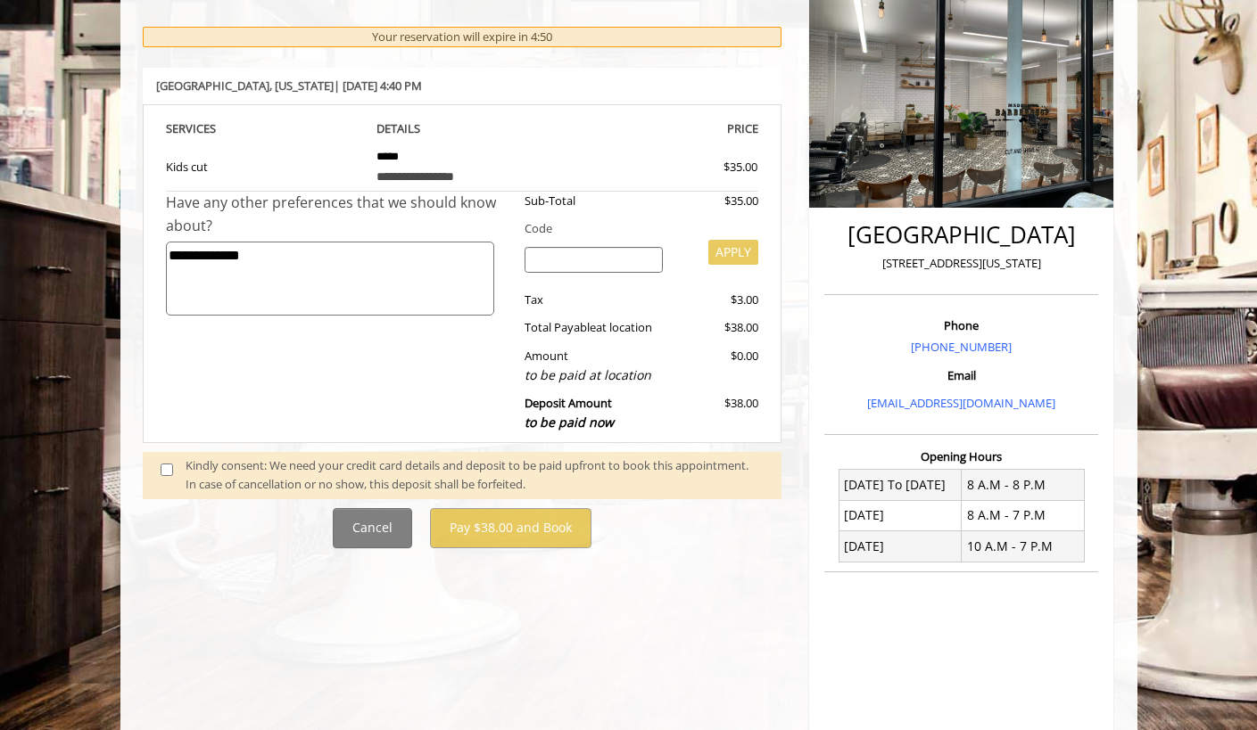
type textarea "**********"
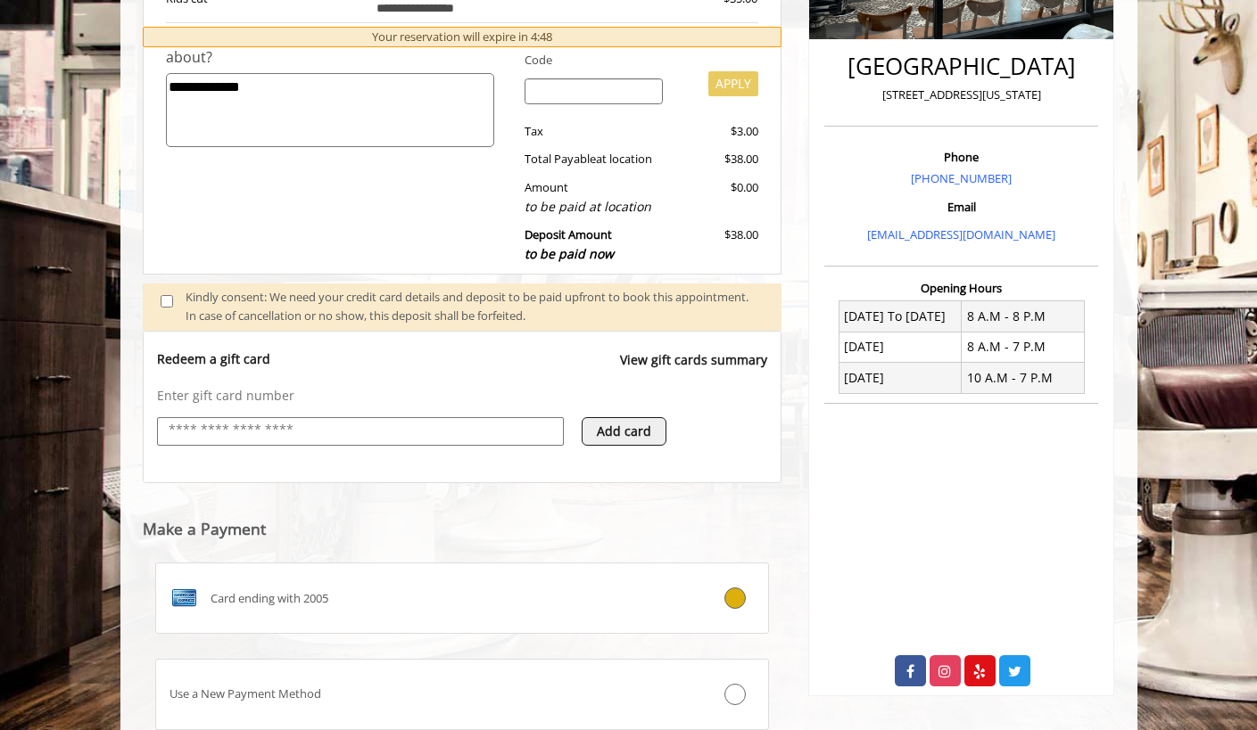
scroll to position [525, 0]
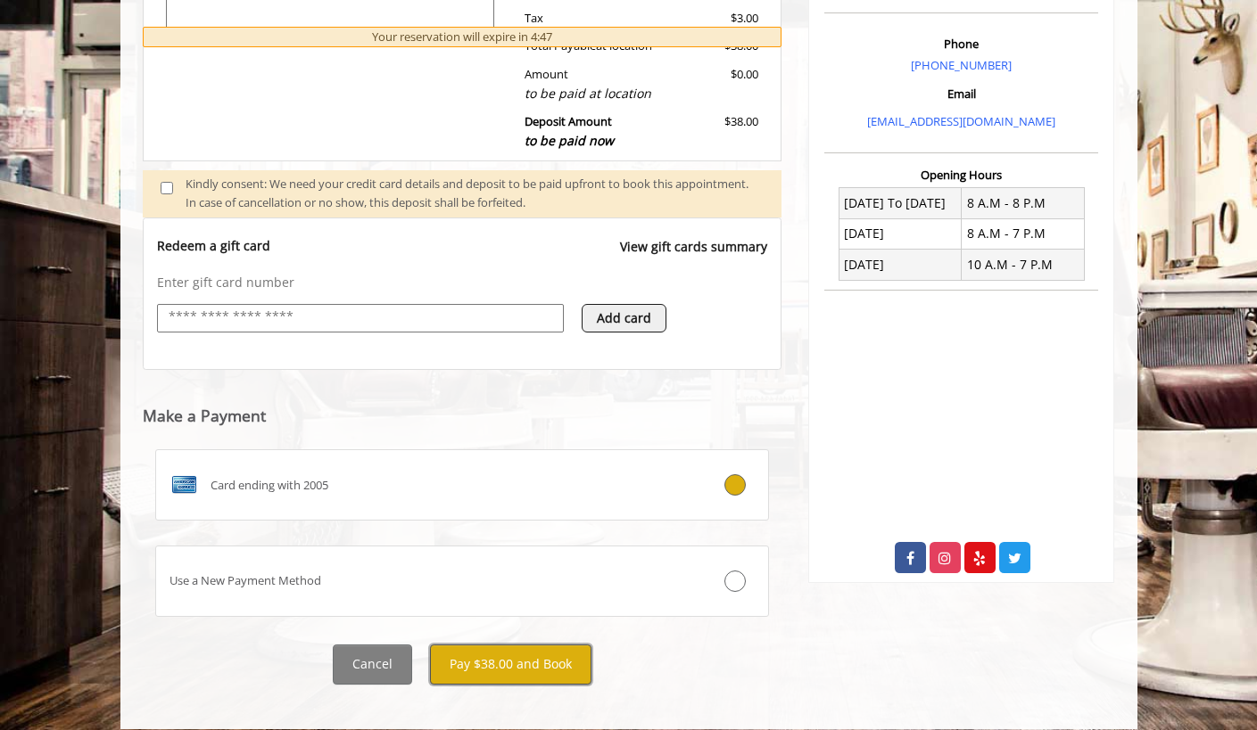
click at [531, 646] on button "Pay $38.00 and Book" at bounding box center [510, 665] width 161 height 40
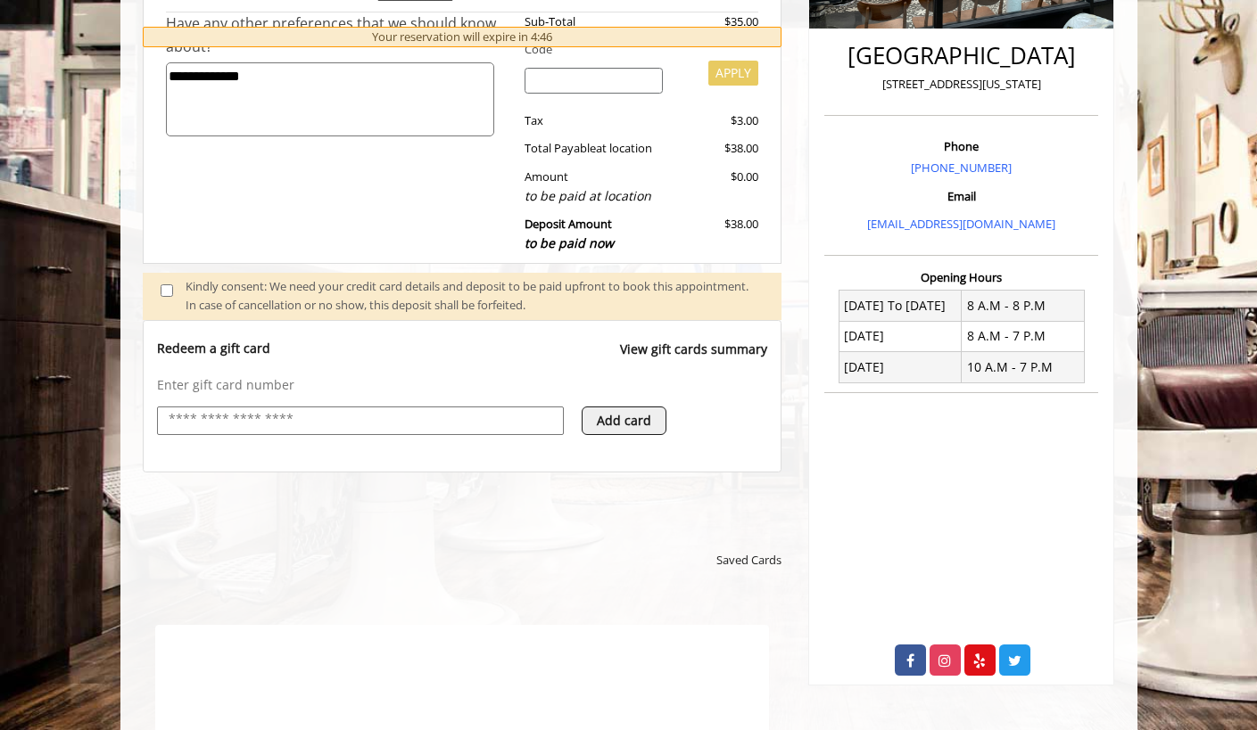
scroll to position [0, 0]
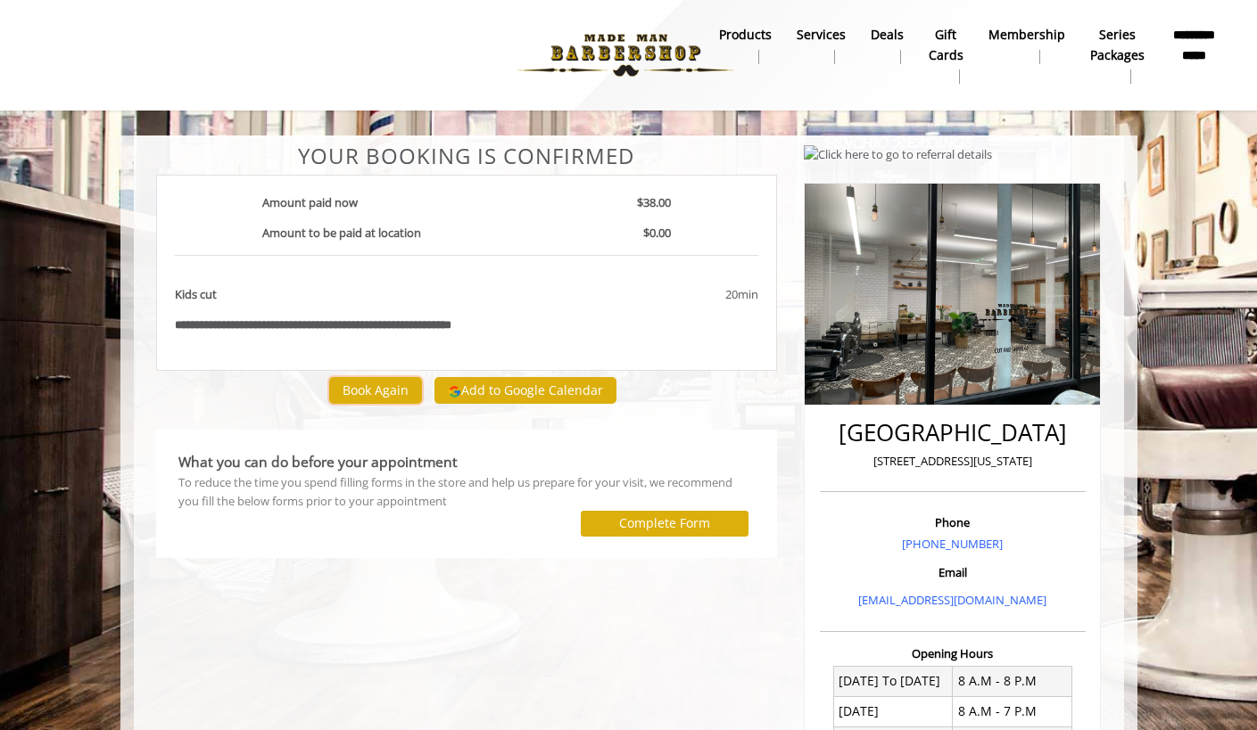
click at [387, 390] on button "Book Again" at bounding box center [375, 390] width 93 height 26
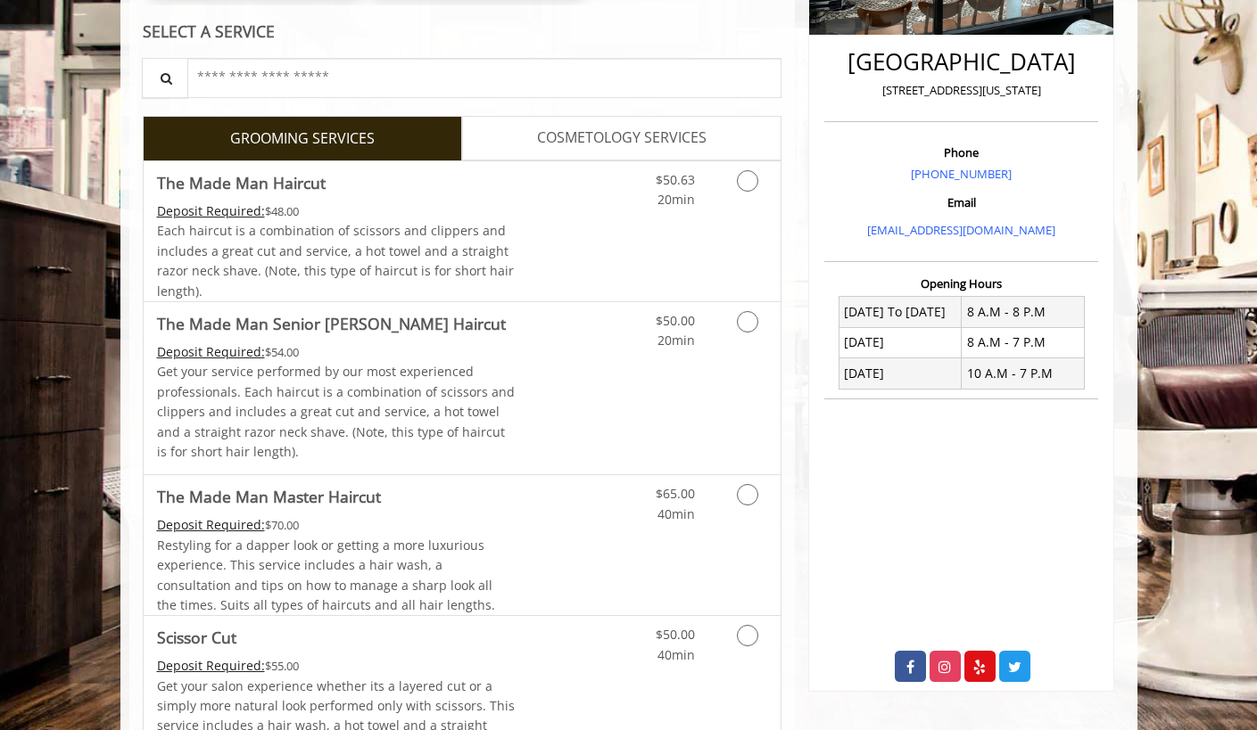
scroll to position [419, 0]
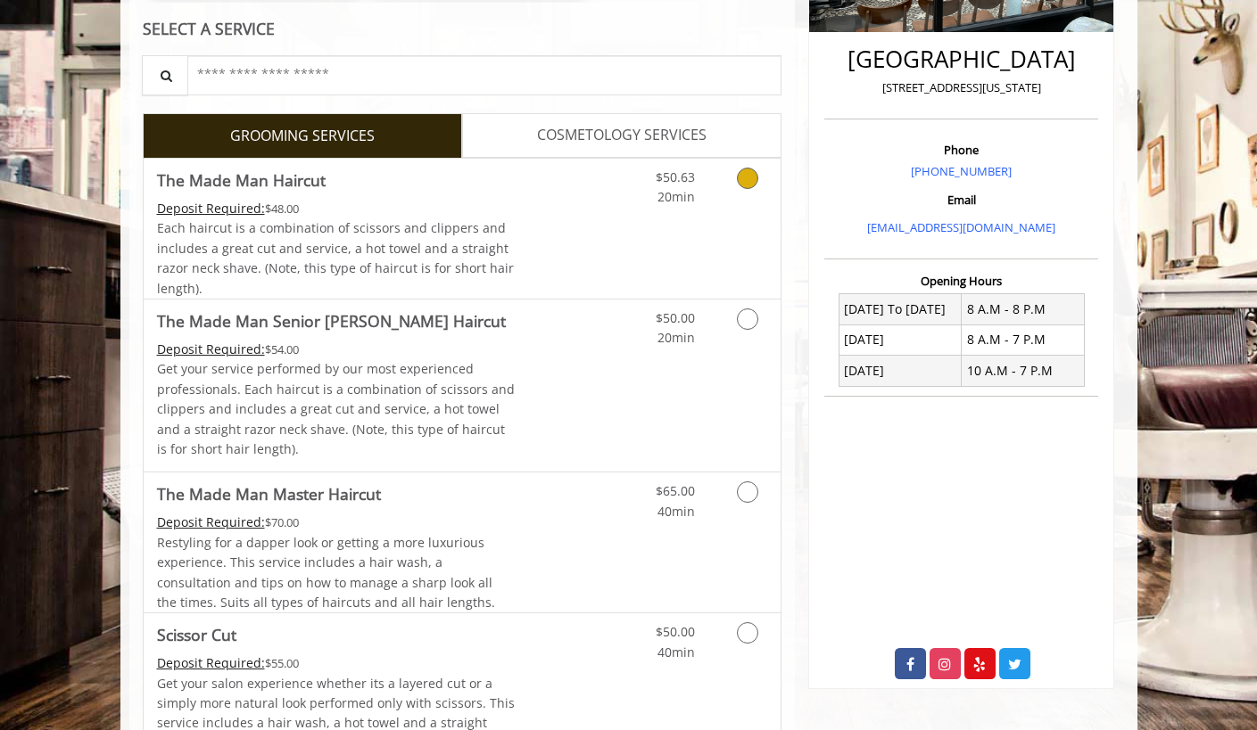
click at [751, 179] on icon "Grooming services" at bounding box center [747, 178] width 21 height 21
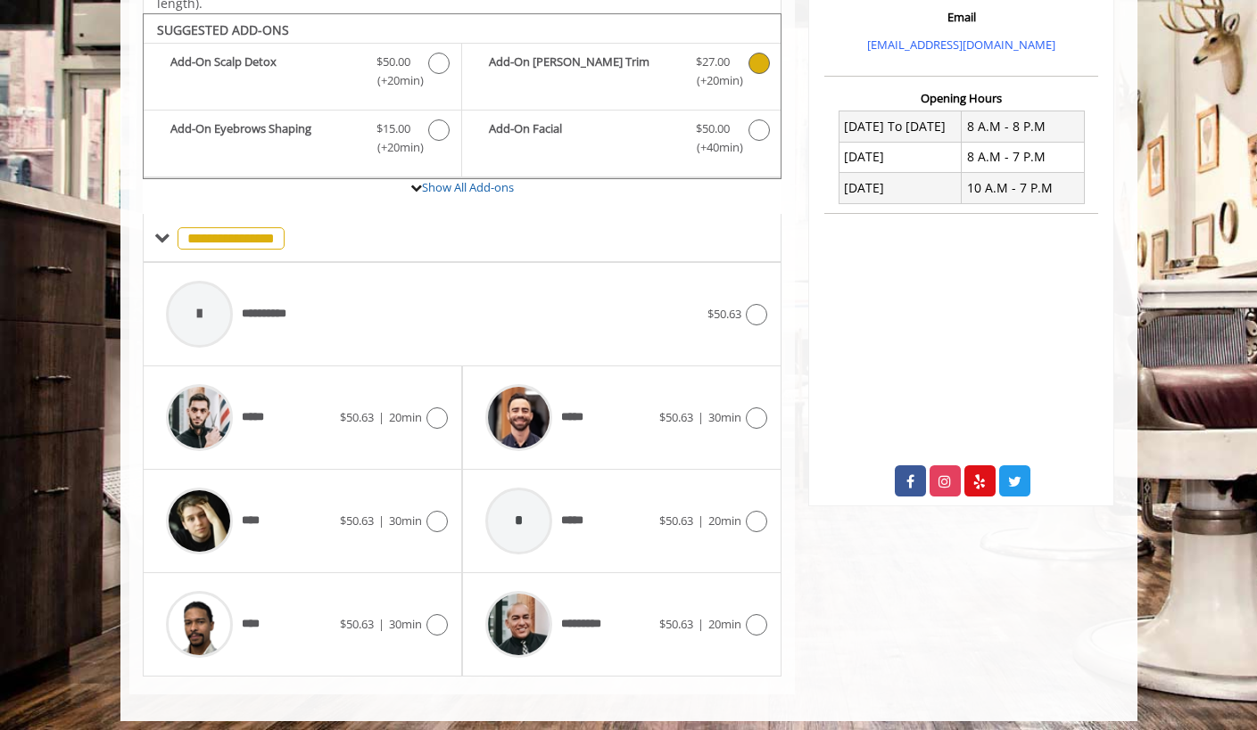
scroll to position [611, 0]
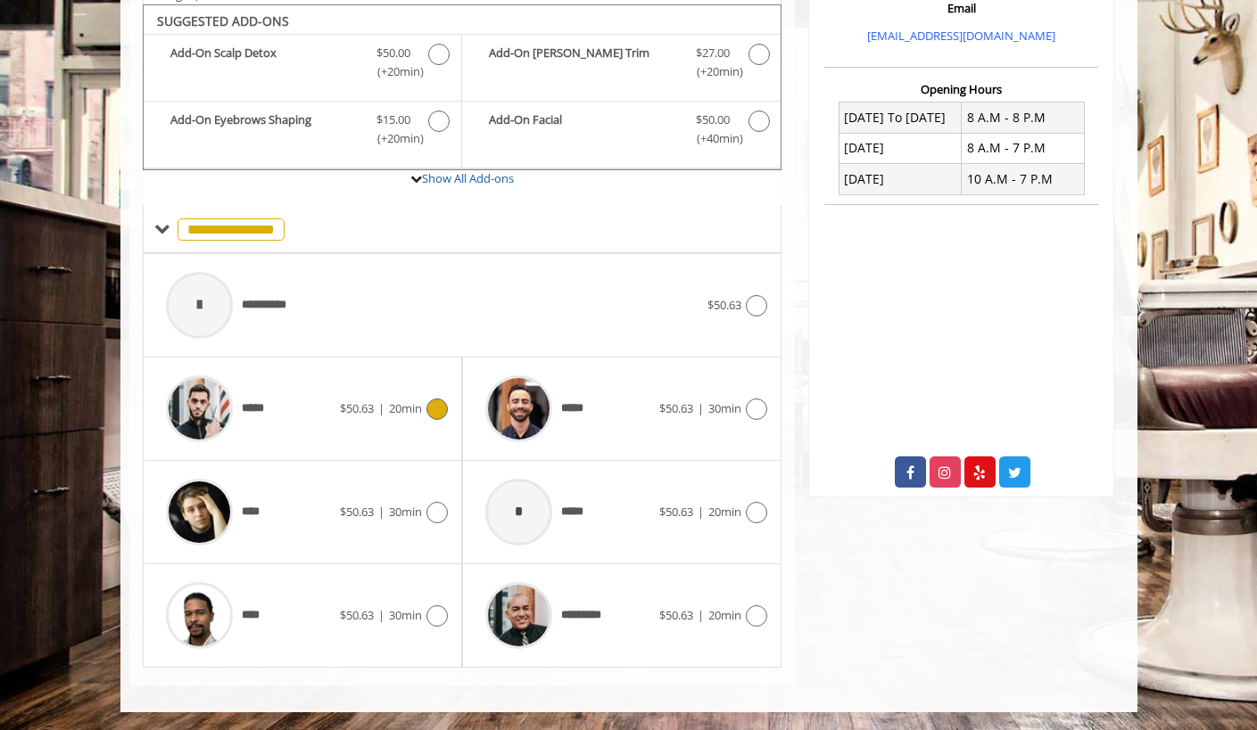
click at [439, 407] on icon at bounding box center [436, 409] width 21 height 21
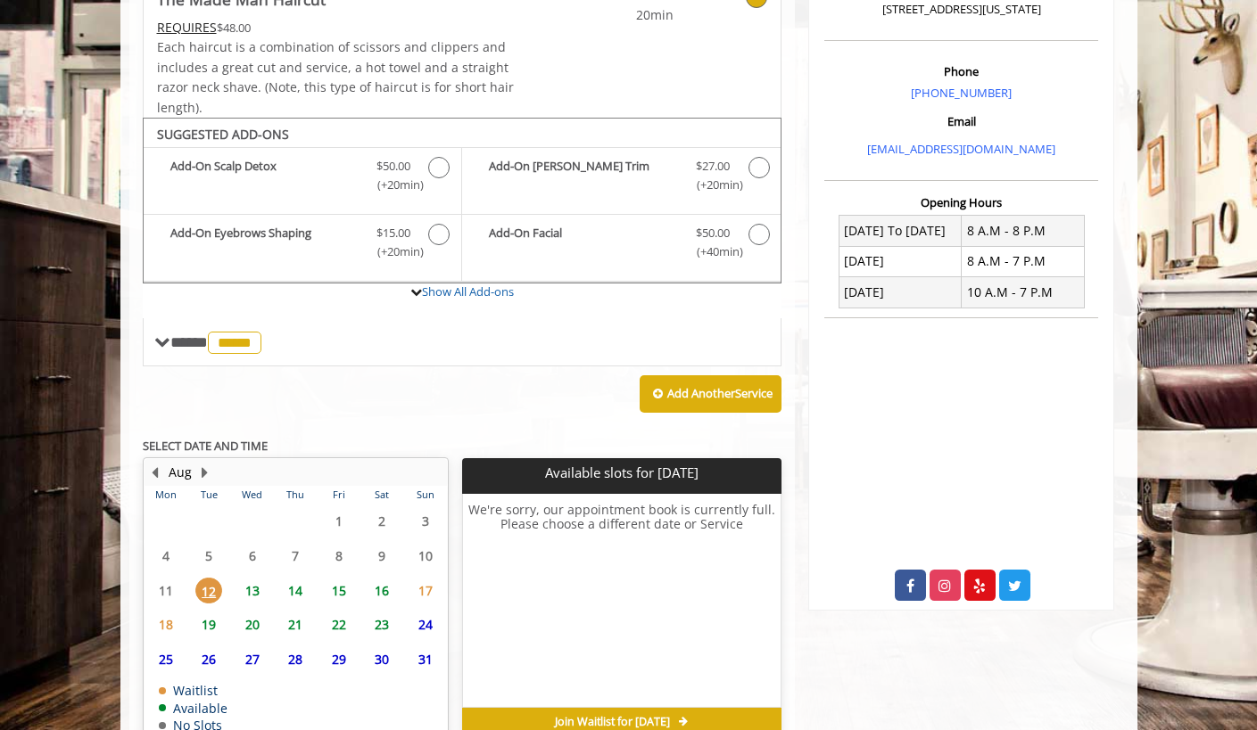
scroll to position [591, 0]
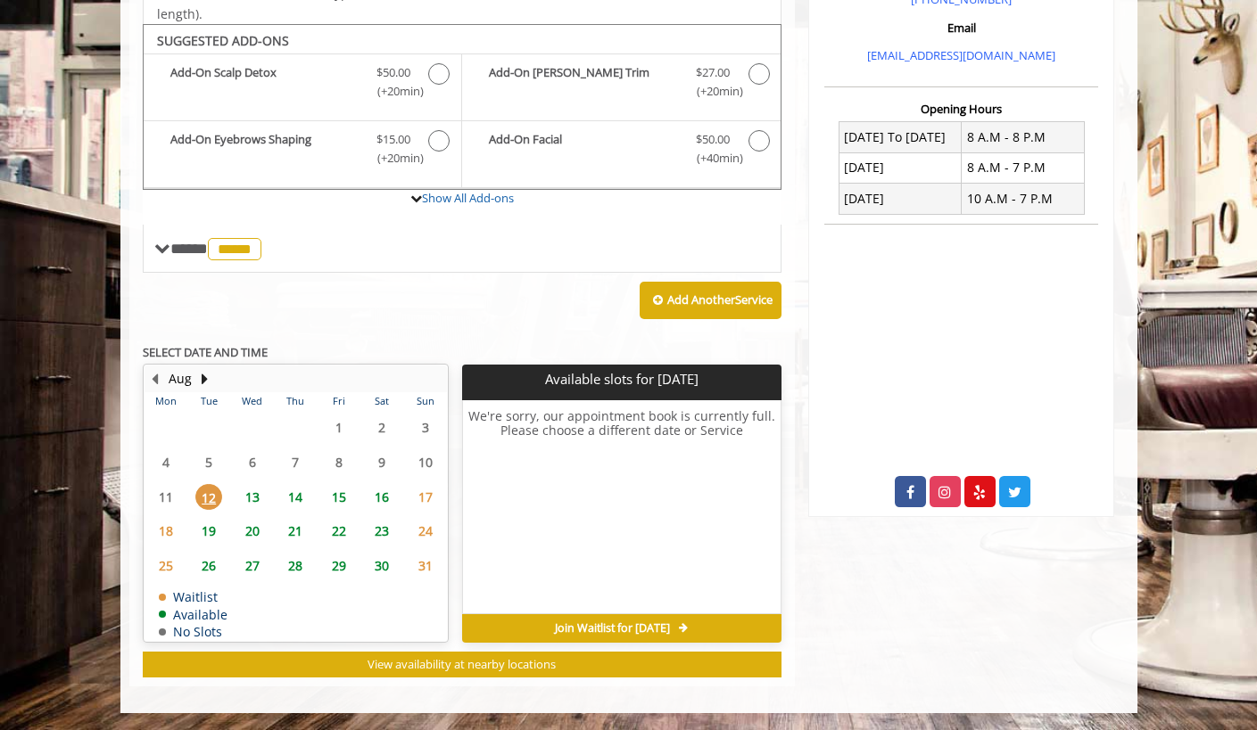
click at [300, 495] on span "14" at bounding box center [295, 497] width 27 height 26
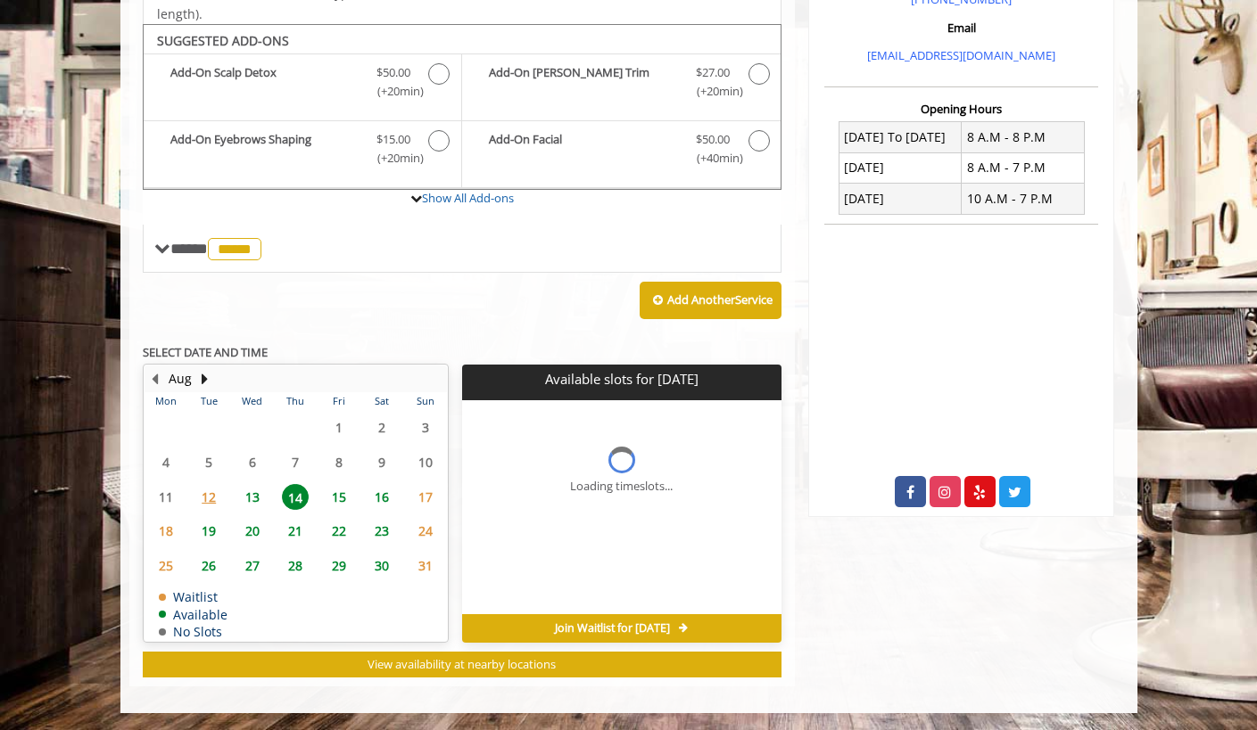
scroll to position [618, 0]
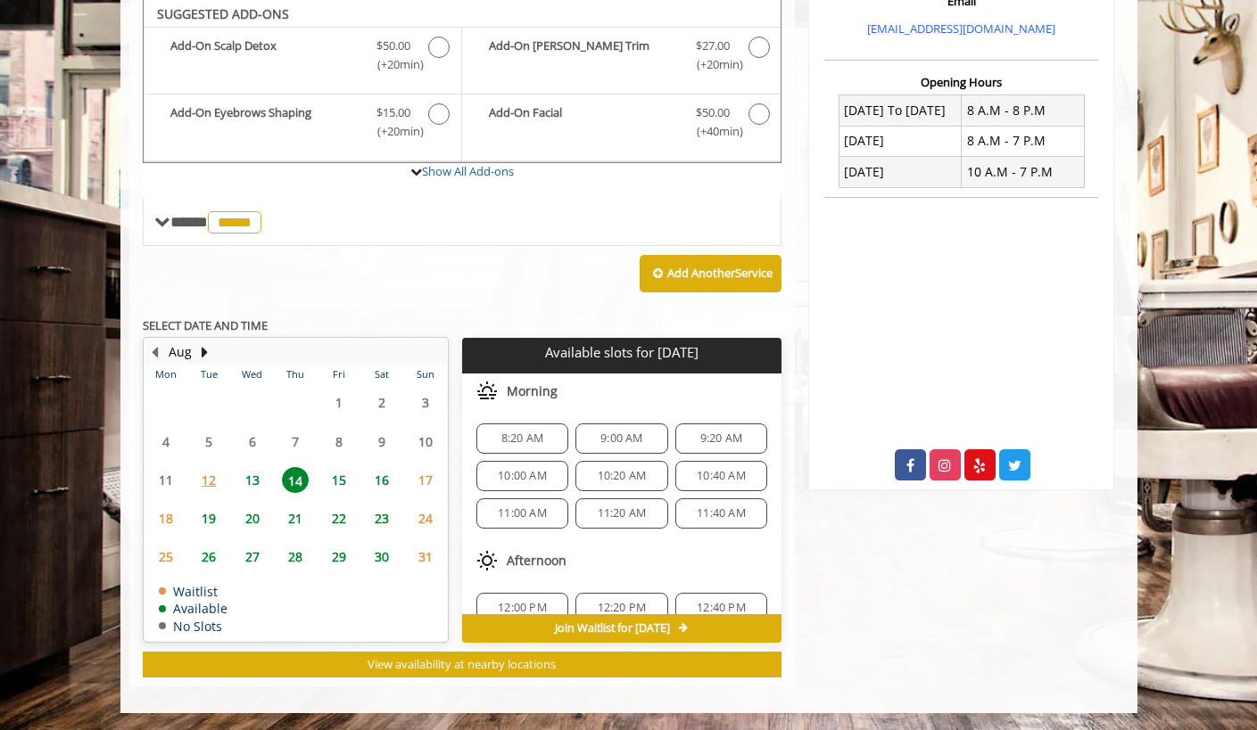
click at [718, 433] on span "9:20 AM" at bounding box center [721, 439] width 42 height 14
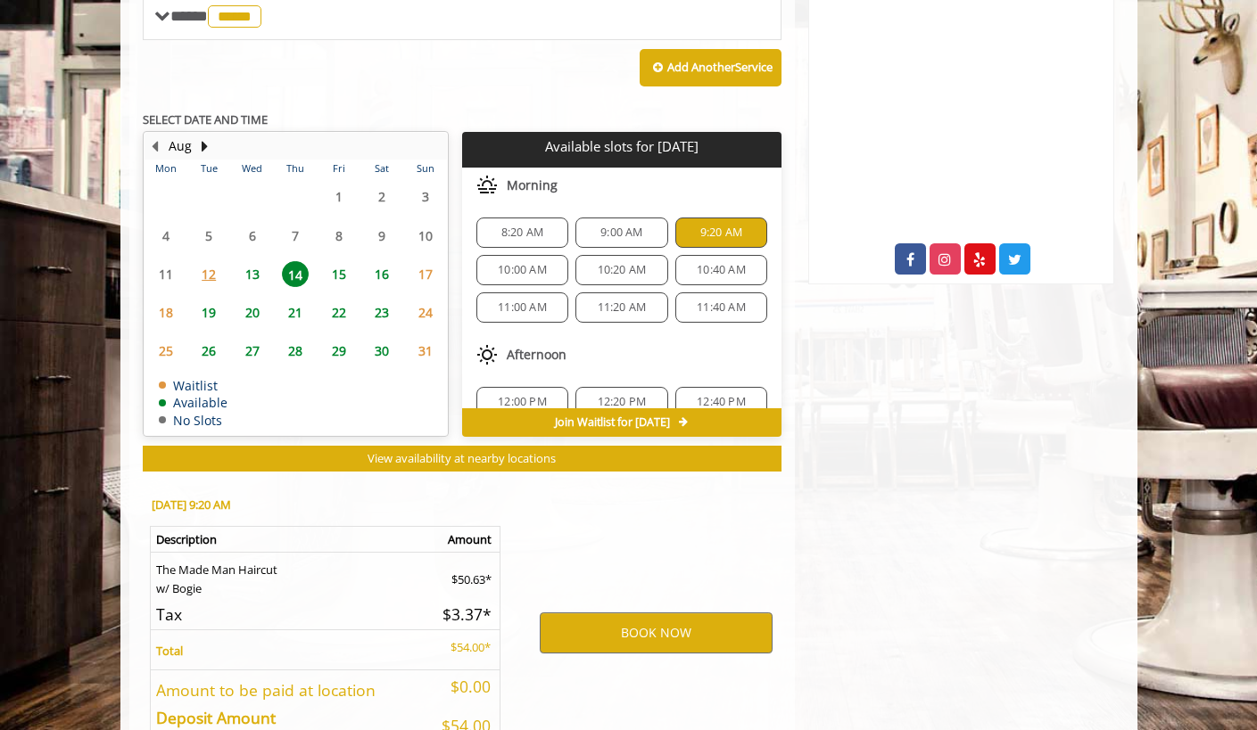
scroll to position [941, 0]
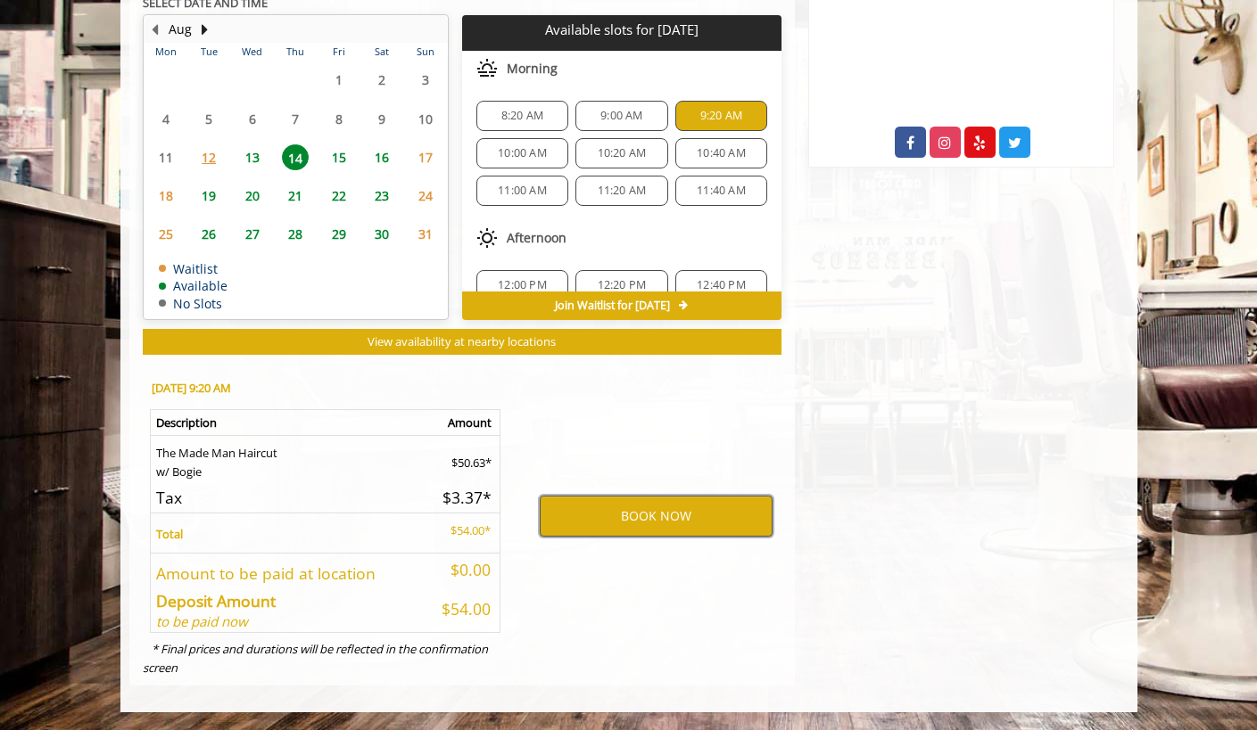
click at [645, 516] on button "BOOK NOW" at bounding box center [656, 516] width 233 height 41
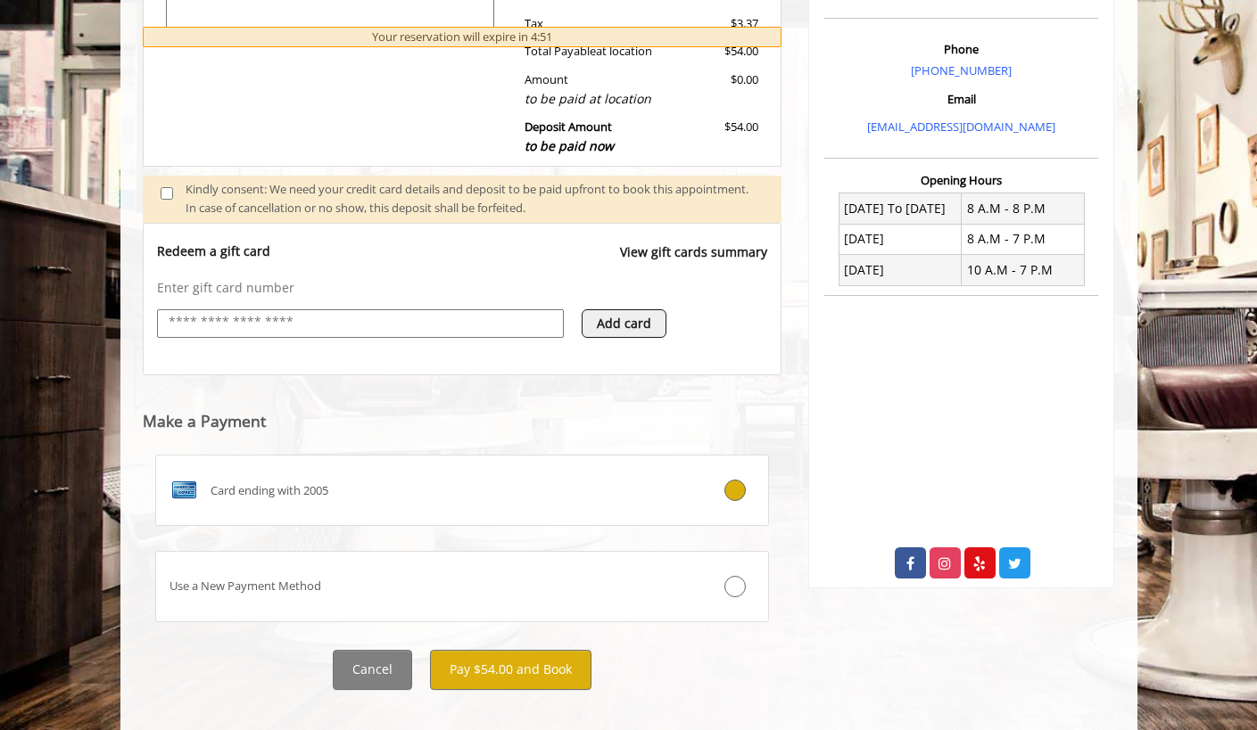
scroll to position [525, 0]
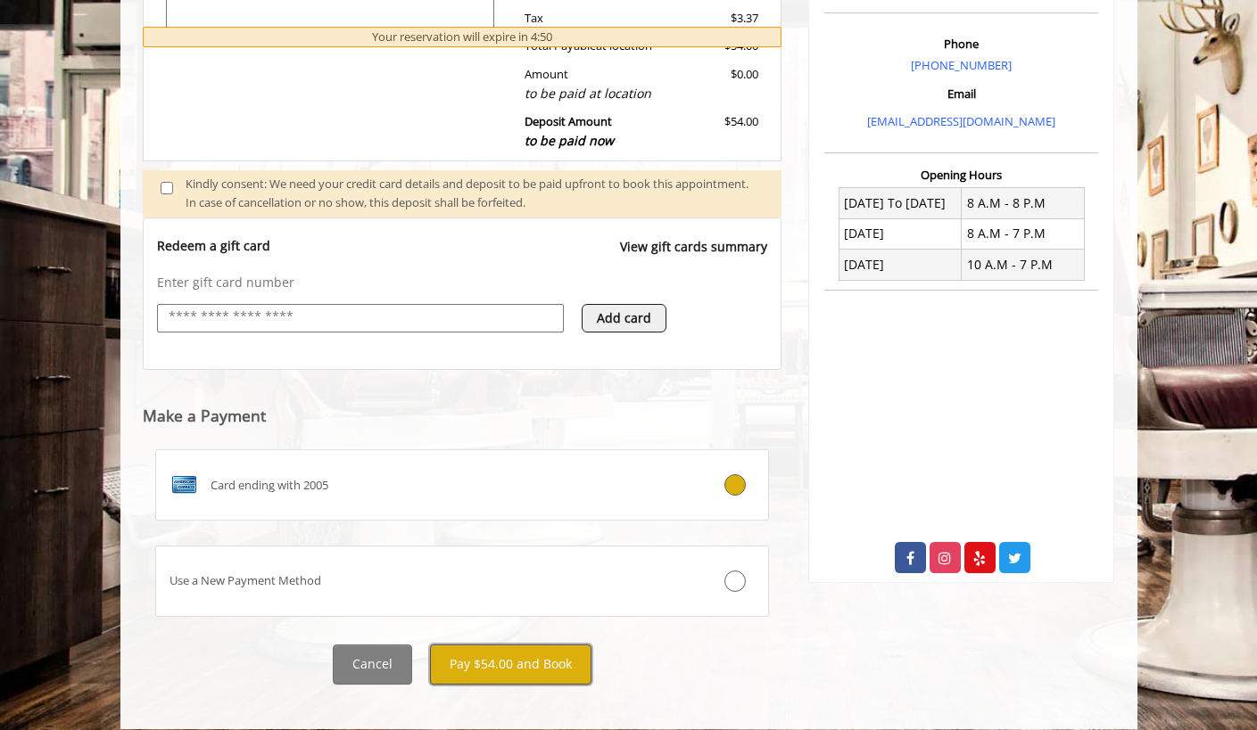
click at [518, 645] on button "Pay $54.00 and Book" at bounding box center [510, 665] width 161 height 40
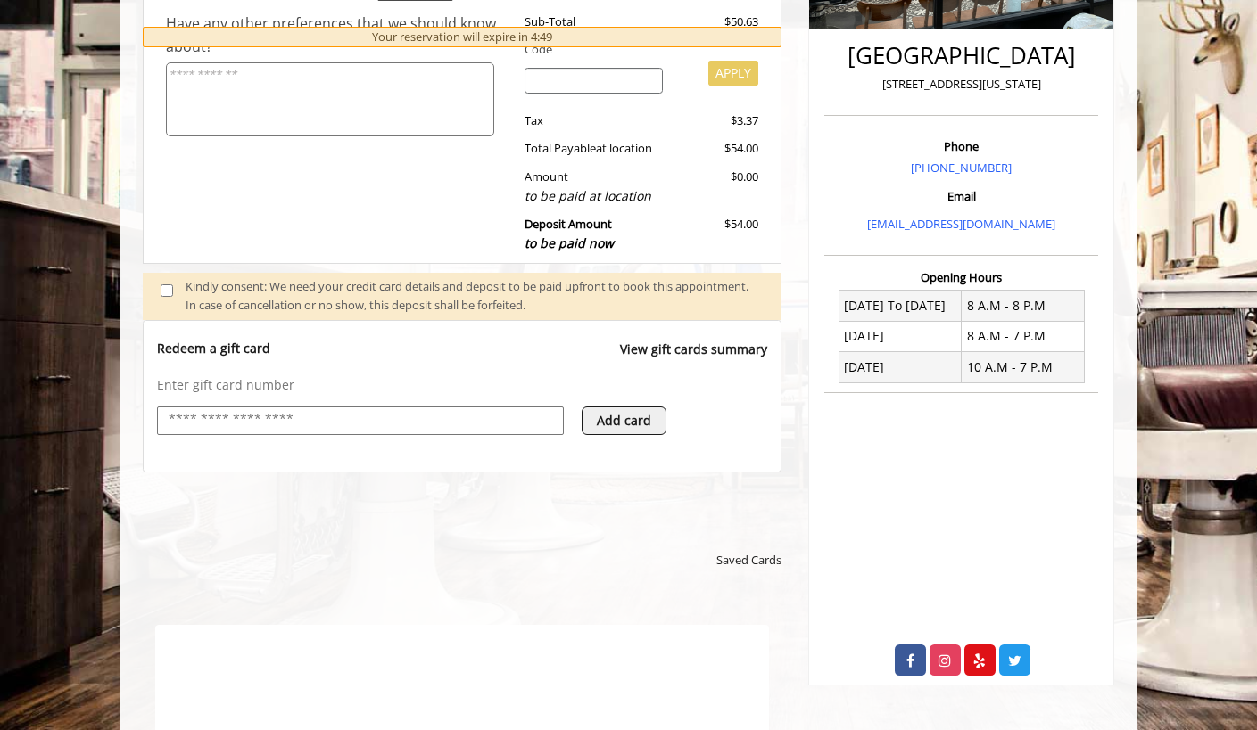
scroll to position [0, 0]
